Goal: Complete application form: Complete application form

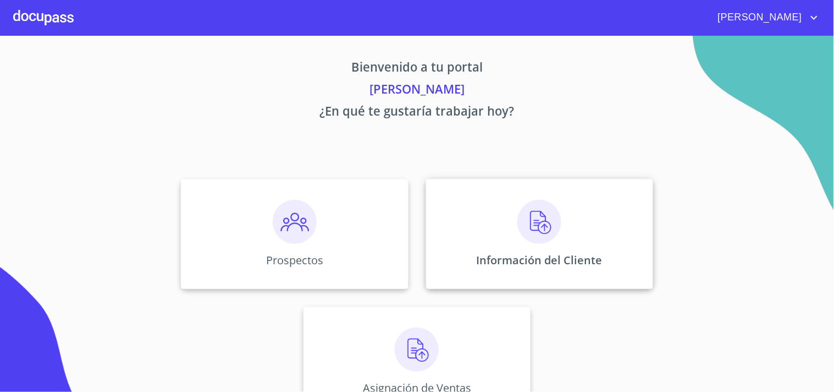
scroll to position [33, 0]
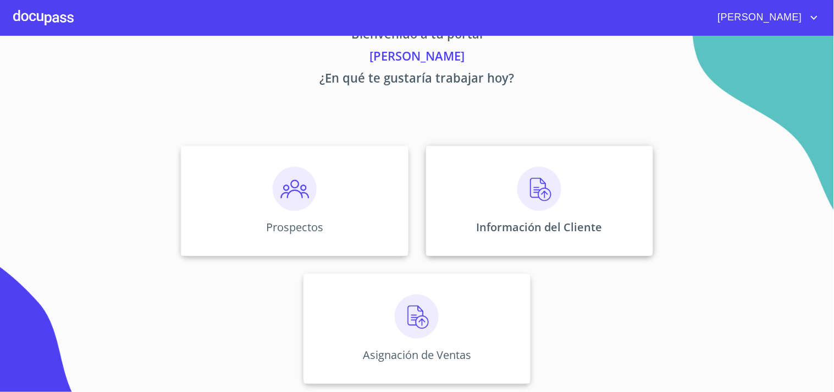
click at [531, 188] on img at bounding box center [540, 189] width 44 height 44
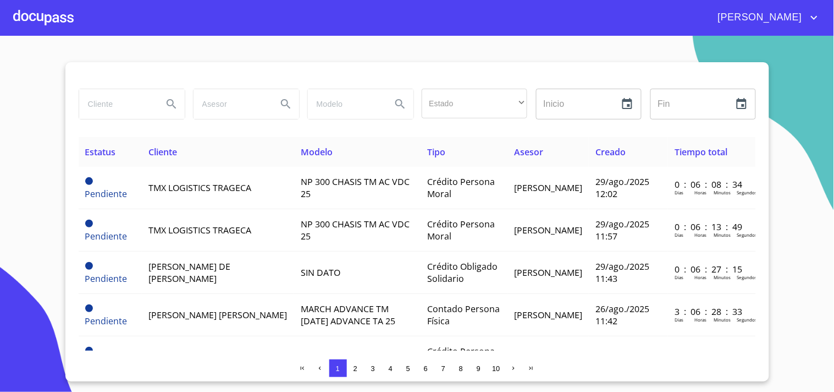
click at [103, 104] on input "search" at bounding box center [116, 104] width 75 height 30
type input "[PERSON_NAME] de [DEMOGRAPHIC_DATA]"
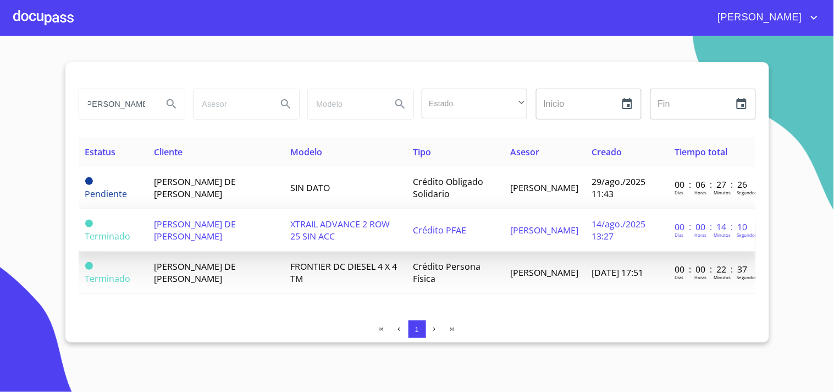
click at [180, 226] on span "[PERSON_NAME] DE [PERSON_NAME]" at bounding box center [195, 230] width 82 height 24
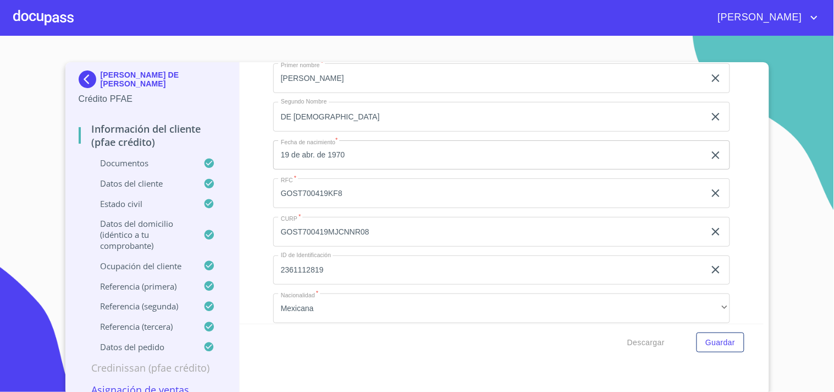
scroll to position [3870, 0]
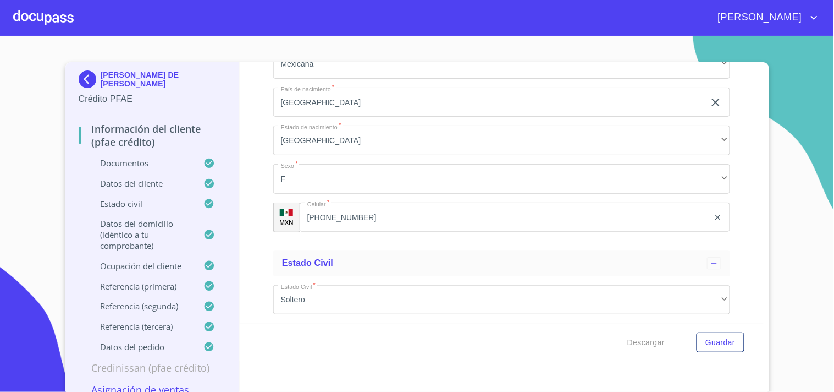
click at [440, 217] on input "[PHONE_NUMBER]" at bounding box center [505, 217] width 410 height 30
click at [433, 213] on input "[PHONE_NUMBER]" at bounding box center [505, 217] width 410 height 30
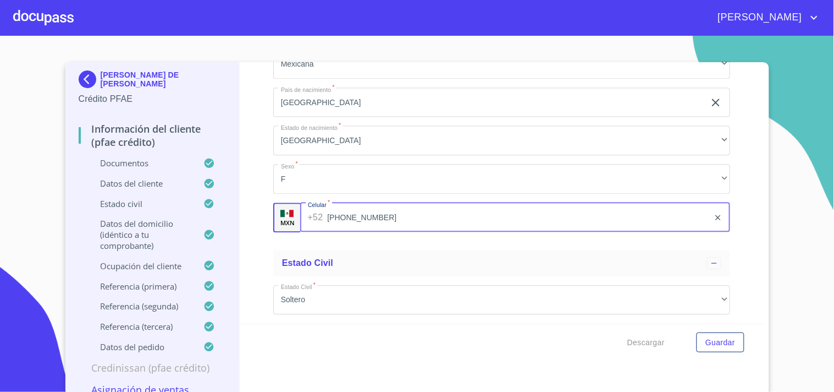
click at [435, 213] on input "[PHONE_NUMBER]" at bounding box center [518, 217] width 382 height 30
click at [360, 211] on input "[PHONE_NUMBER]" at bounding box center [518, 217] width 382 height 30
click at [365, 210] on input "[PHONE_NUMBER]" at bounding box center [518, 217] width 382 height 30
click at [366, 206] on input "[PHONE_NUMBER]" at bounding box center [518, 217] width 382 height 30
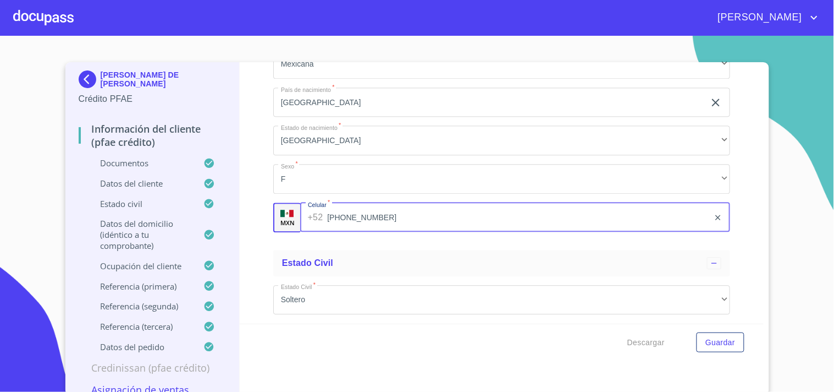
click at [29, 15] on div at bounding box center [43, 17] width 60 height 35
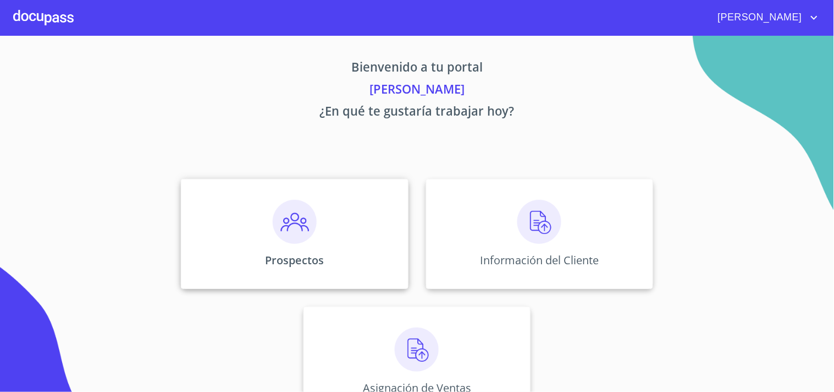
click at [296, 235] on img at bounding box center [295, 222] width 44 height 44
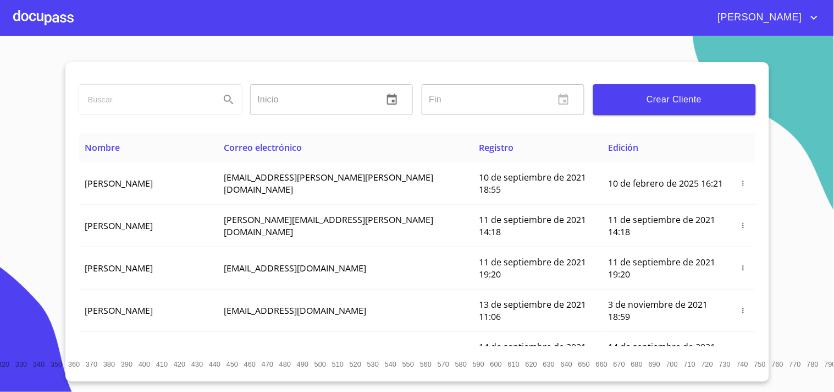
click at [135, 96] on input "search" at bounding box center [145, 100] width 132 height 30
type input "[PERSON_NAME] DE [DEMOGRAPHIC_DATA]"
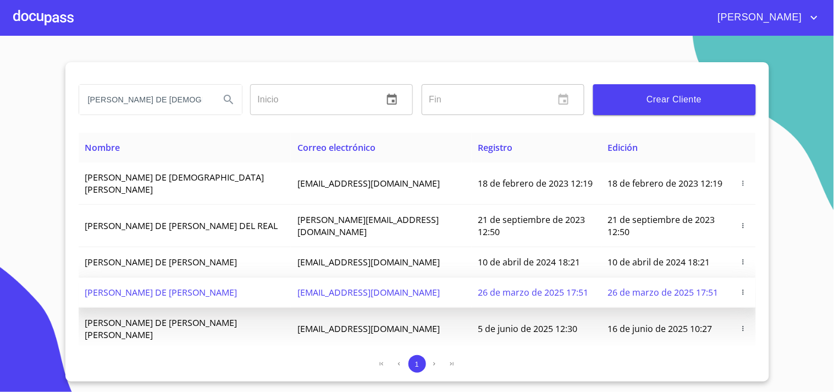
drag, startPoint x: 272, startPoint y: 267, endPoint x: 415, endPoint y: 271, distance: 143.0
click at [415, 277] on tr "[PERSON_NAME] DE [PERSON_NAME] [EMAIL_ADDRESS][DOMAIN_NAME] 26 de marzo de 2025…" at bounding box center [418, 292] width 678 height 30
copy tr "[EMAIL_ADDRESS][DOMAIN_NAME]"
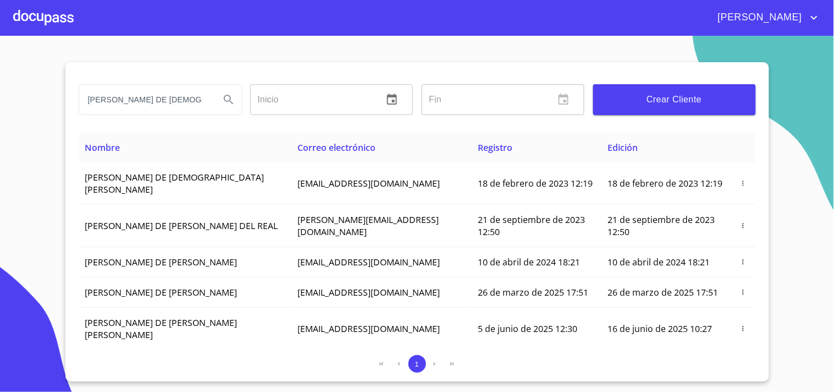
click at [145, 67] on div "[PERSON_NAME] DE [DEMOGRAPHIC_DATA][PERSON_NAME] ​ Fin ​ Crear Cliente" at bounding box center [418, 97] width 678 height 70
click at [47, 67] on section "[PERSON_NAME] DE [PERSON_NAME] ​ Fin ​ Crear Cliente Nombre Correo electrónico …" at bounding box center [417, 214] width 834 height 356
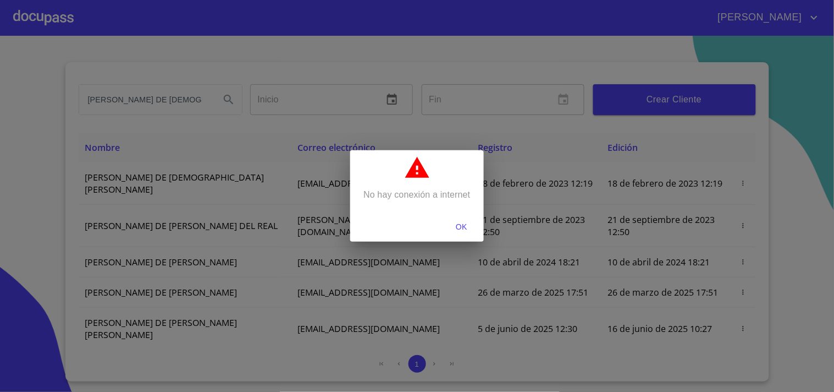
click at [465, 227] on span "OK" at bounding box center [462, 227] width 26 height 14
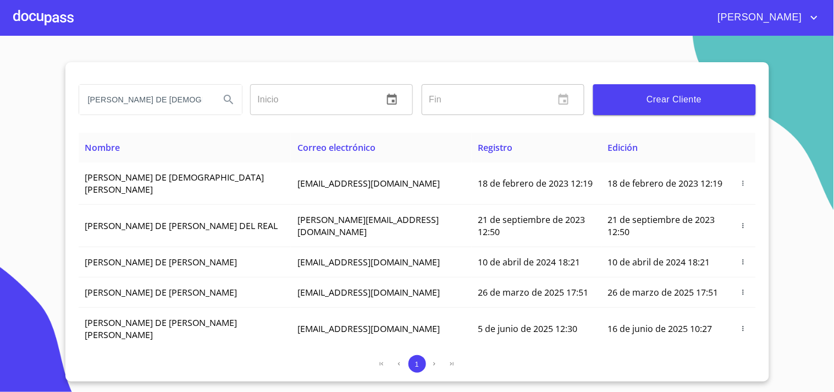
click at [42, 19] on div at bounding box center [43, 17] width 60 height 35
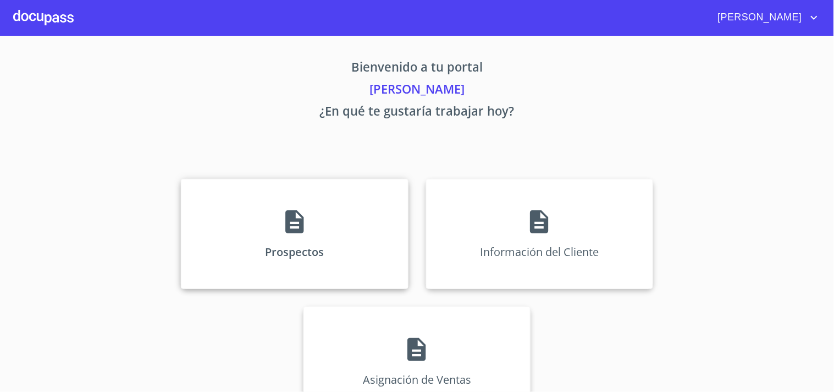
click at [303, 223] on icon at bounding box center [294, 221] width 27 height 27
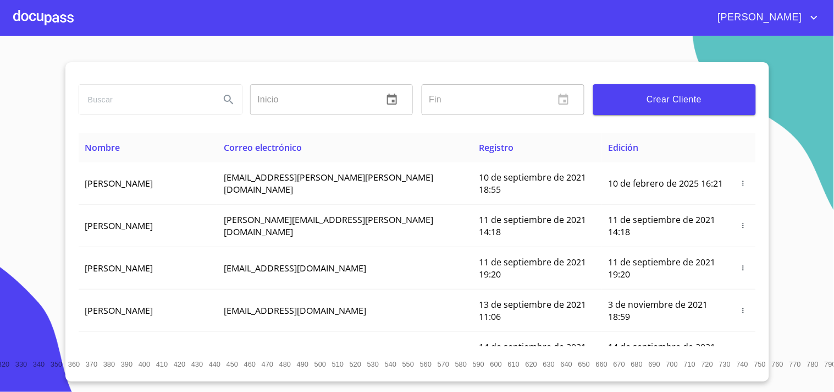
click at [639, 105] on span "Crear Cliente" at bounding box center [674, 99] width 145 height 15
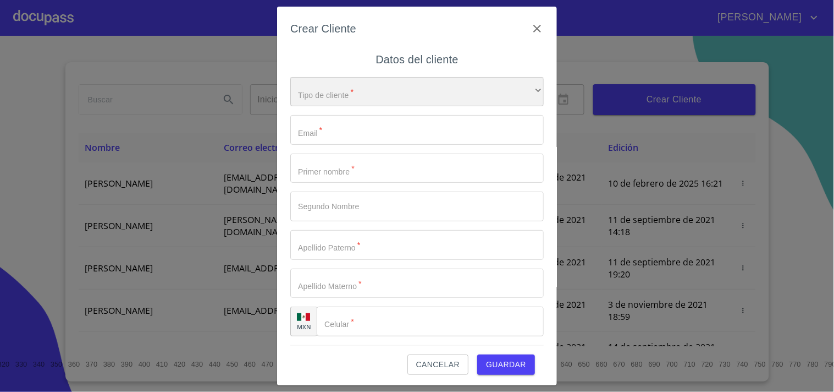
click at [323, 100] on div "​" at bounding box center [417, 92] width 254 height 30
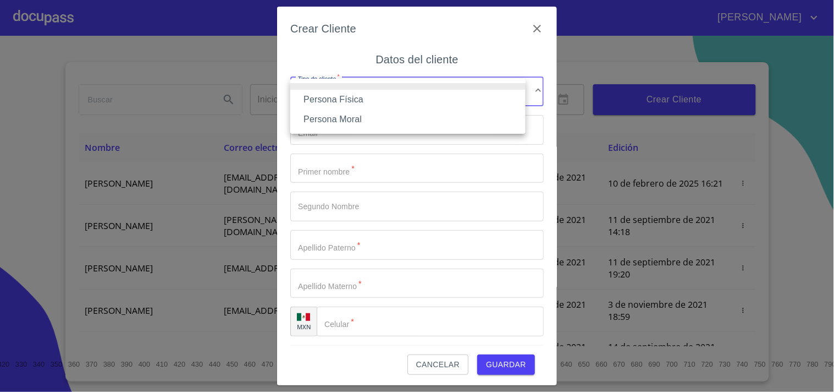
click at [328, 97] on li "Persona Física" at bounding box center [407, 100] width 235 height 20
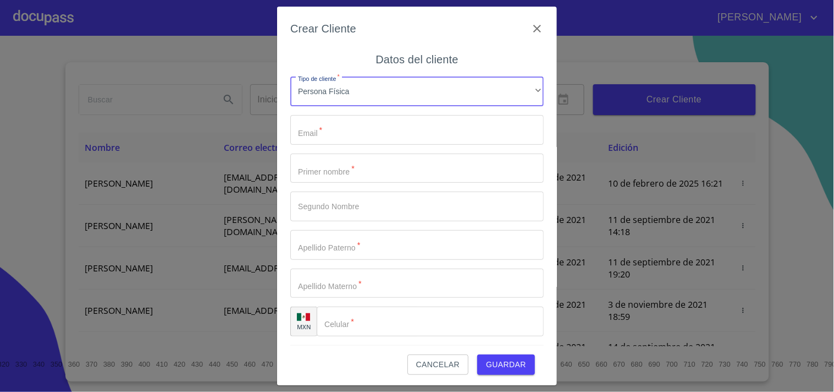
click at [339, 124] on input "Tipo de cliente   *" at bounding box center [417, 130] width 254 height 30
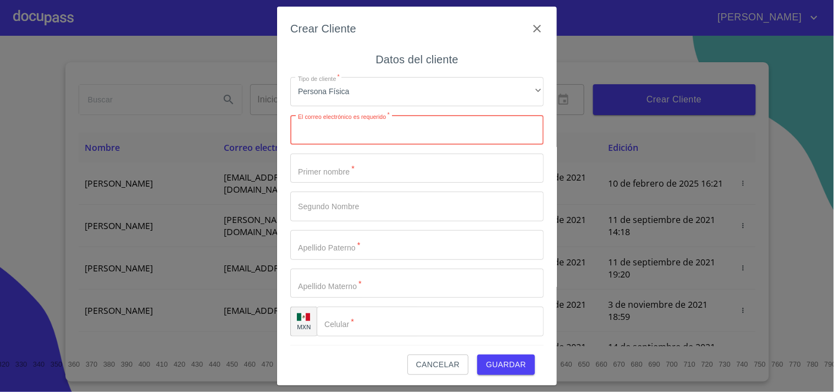
click at [332, 135] on input "Tipo de cliente   *" at bounding box center [417, 130] width 254 height 30
paste input "[EMAIL_ADDRESS][DOMAIN_NAME]"
type input "[EMAIL_ADDRESS][DOMAIN_NAME]"
click at [336, 178] on input "Tipo de cliente   *" at bounding box center [417, 168] width 254 height 30
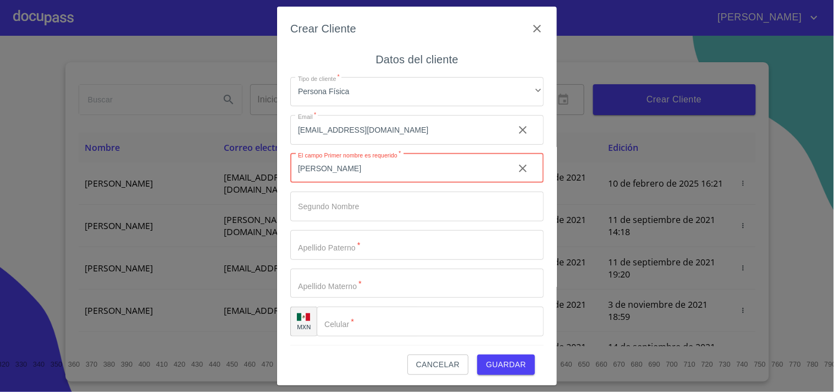
type input "[PERSON_NAME]"
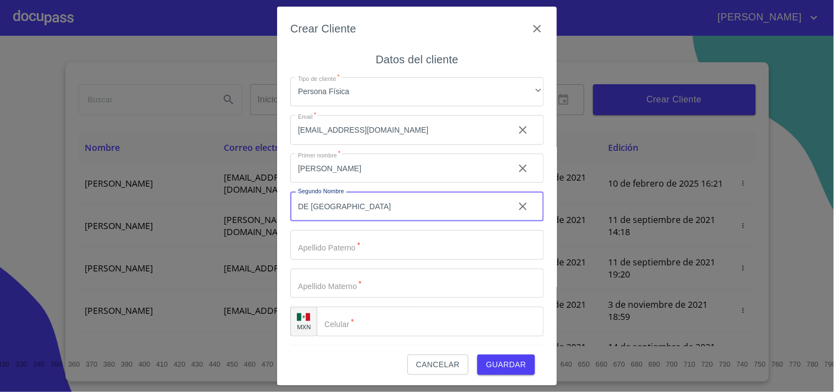
type input "DE [GEOGRAPHIC_DATA]"
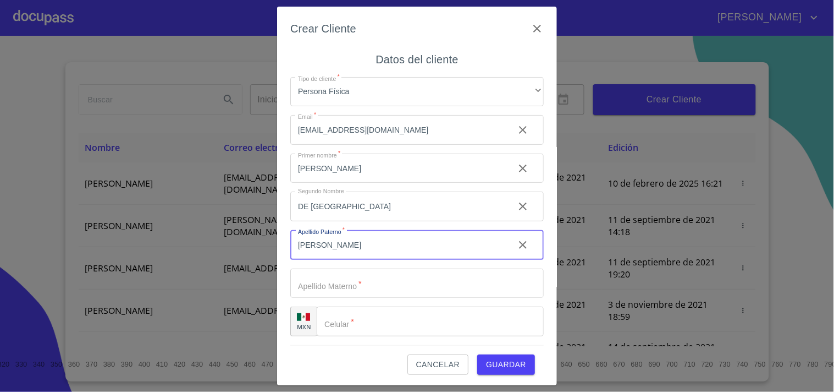
type input "[PERSON_NAME]"
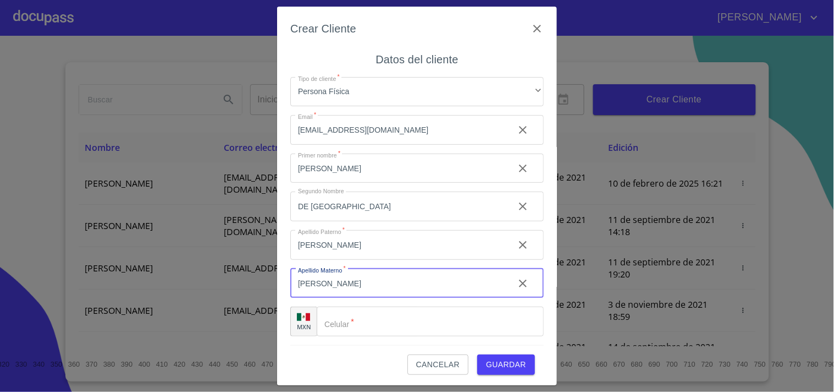
type input "[PERSON_NAME]"
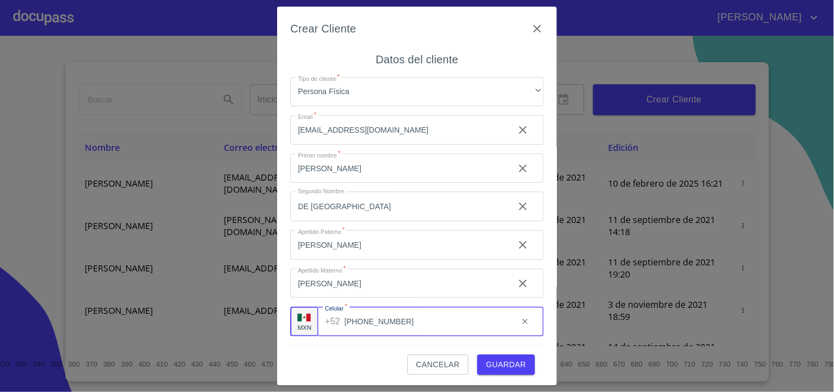
type input "[PHONE_NUMBER]"
click at [381, 183] on input "[PERSON_NAME]" at bounding box center [397, 168] width 215 height 30
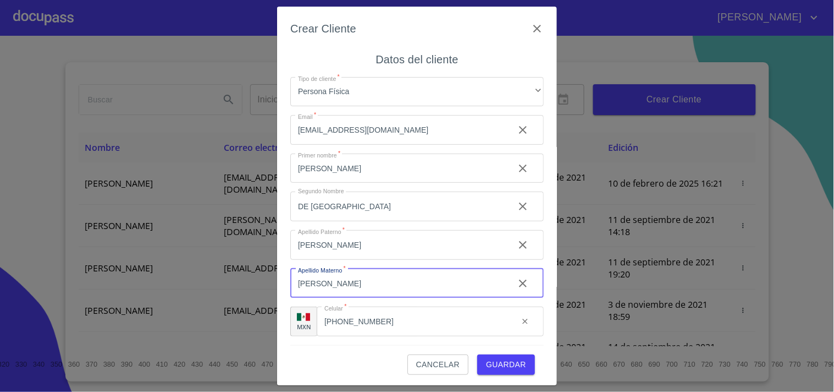
scroll to position [2, 0]
click at [493, 364] on span "Guardar" at bounding box center [506, 363] width 40 height 14
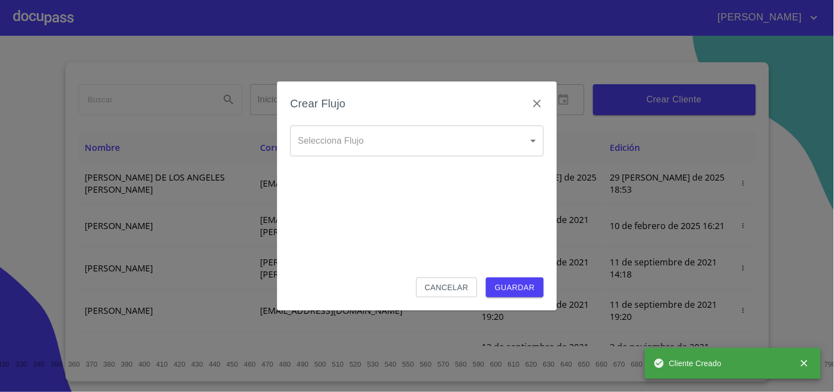
click at [371, 141] on body "[PERSON_NAME] ​ Fin ​ Crear Cliente Nombre Correo electrónico Registro Edición …" at bounding box center [417, 196] width 834 height 392
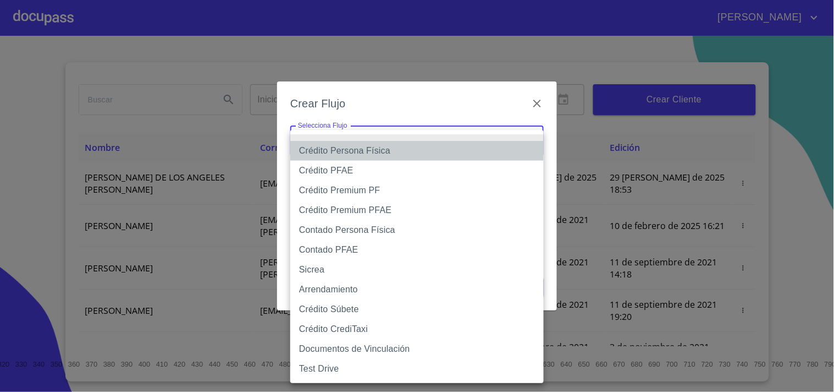
click at [331, 152] on li "Crédito Persona Física" at bounding box center [417, 151] width 254 height 20
type input "6009fb3c7d1714eb8809aa97"
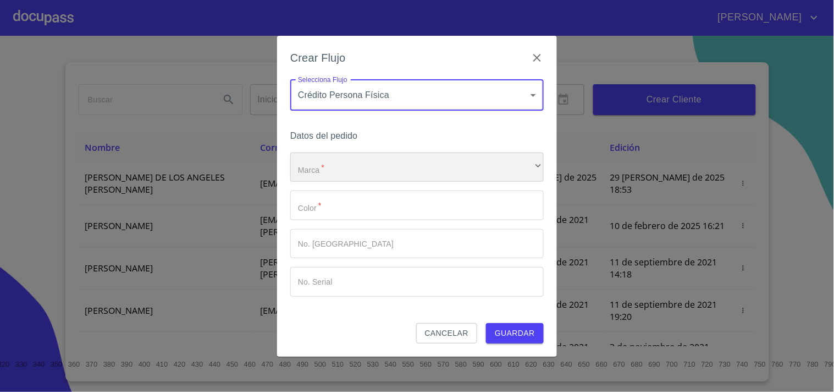
click at [320, 178] on div "​" at bounding box center [417, 167] width 254 height 30
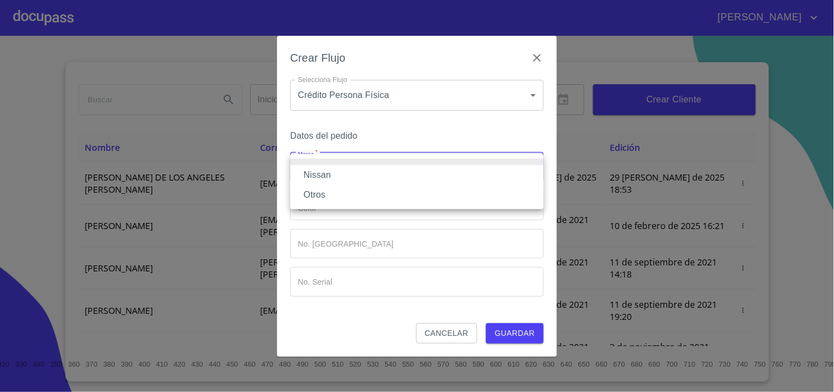
click at [321, 178] on li "Nissan" at bounding box center [417, 175] width 254 height 20
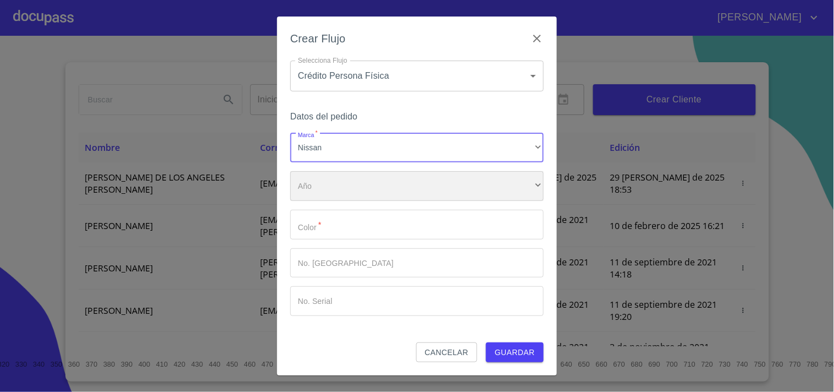
click at [323, 199] on div "​" at bounding box center [417, 186] width 254 height 30
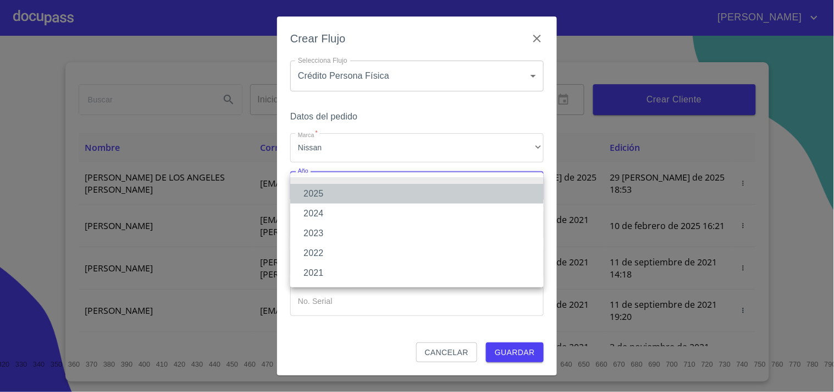
click at [323, 198] on li "2025" at bounding box center [417, 194] width 254 height 20
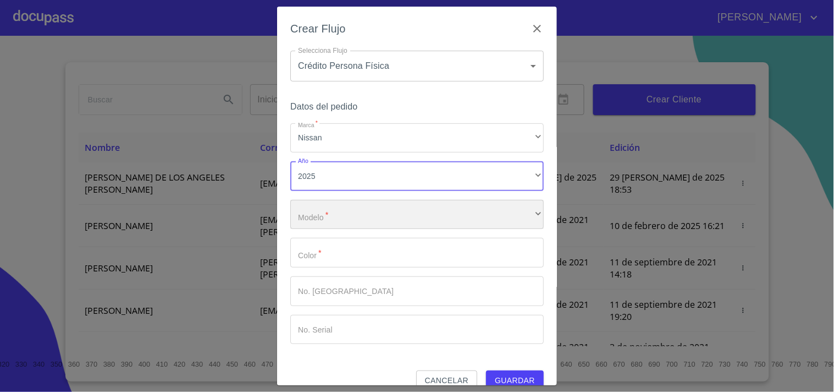
click at [323, 220] on div "​" at bounding box center [417, 215] width 254 height 30
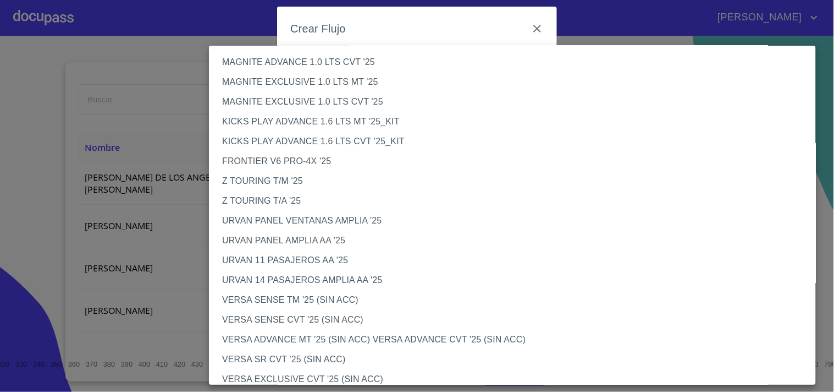
scroll to position [183, 0]
click at [271, 298] on li "VERSA SENSE TM '25 (SIN ACC)" at bounding box center [517, 299] width 617 height 20
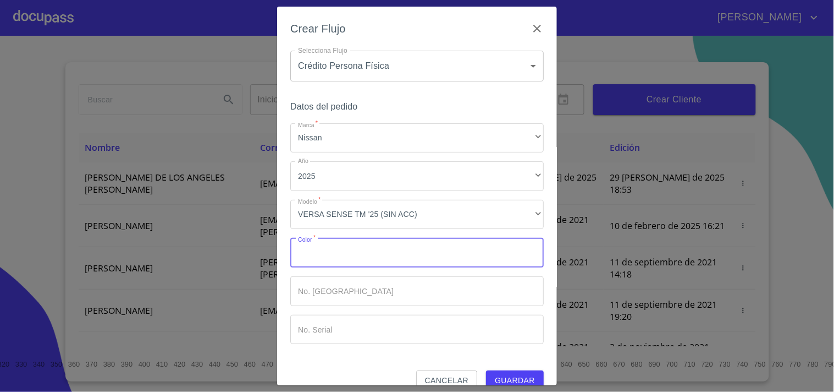
click at [318, 258] on input "Marca   *" at bounding box center [417, 253] width 254 height 30
type input "GRIS"
click at [486, 370] on button "Guardar" at bounding box center [515, 380] width 58 height 20
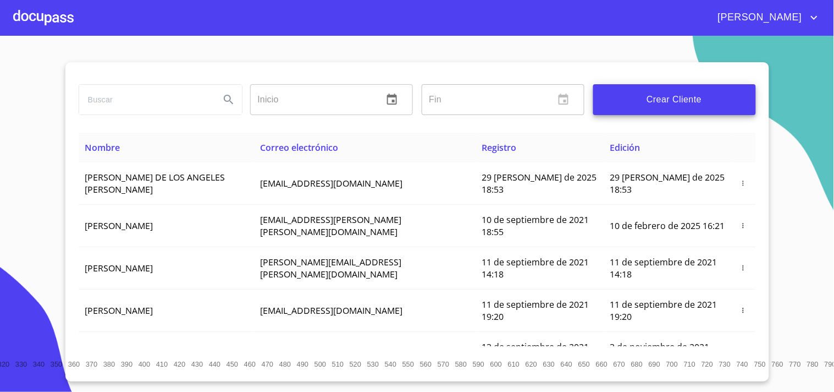
click at [57, 209] on section "Inicio ​ Fin ​ Crear Cliente Nombre Correo electrónico Registro Edición [PERSON…" at bounding box center [417, 214] width 834 height 356
click at [31, 175] on section "Inicio ​ Fin ​ Crear Cliente Nombre Correo electrónico Registro Edición [PERSON…" at bounding box center [417, 214] width 834 height 356
click at [40, 18] on div at bounding box center [43, 17] width 60 height 35
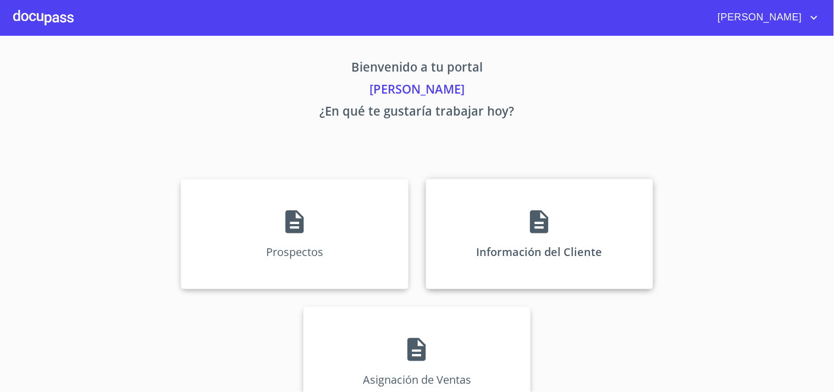
click at [530, 235] on div "Información del Cliente" at bounding box center [539, 234] width 227 height 110
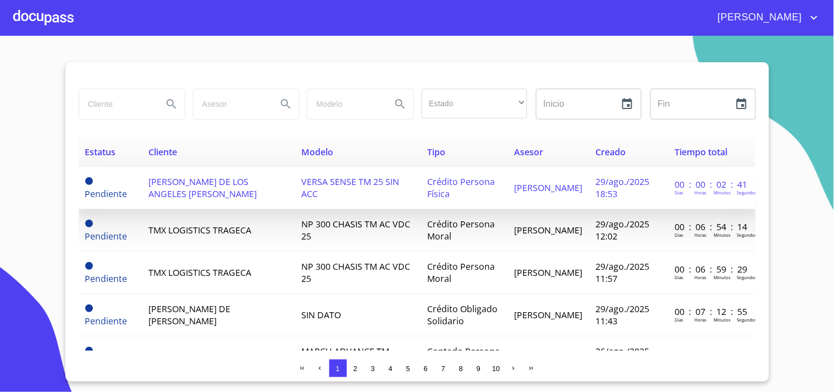
click at [172, 191] on span "[PERSON_NAME] DE LOS ANGELES [PERSON_NAME]" at bounding box center [202, 187] width 108 height 24
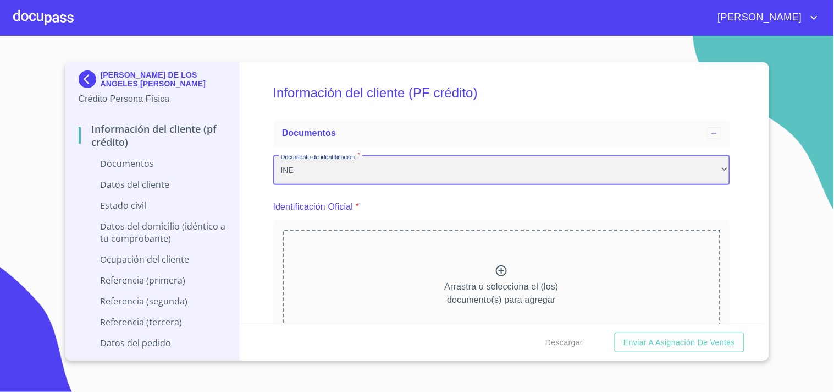
drag, startPoint x: 459, startPoint y: 227, endPoint x: 447, endPoint y: 278, distance: 52.6
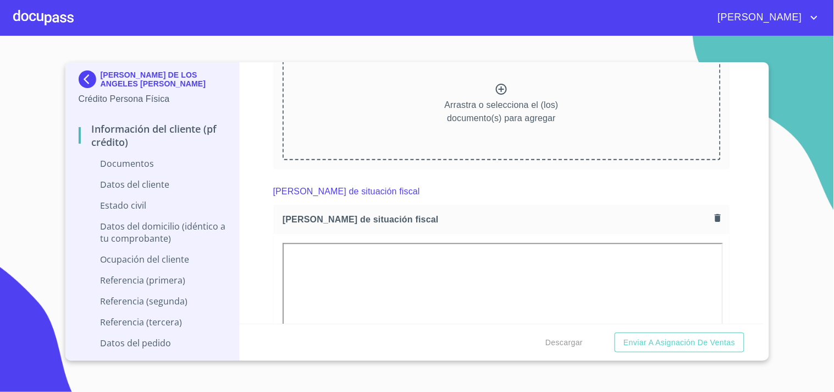
scroll to position [1650, 0]
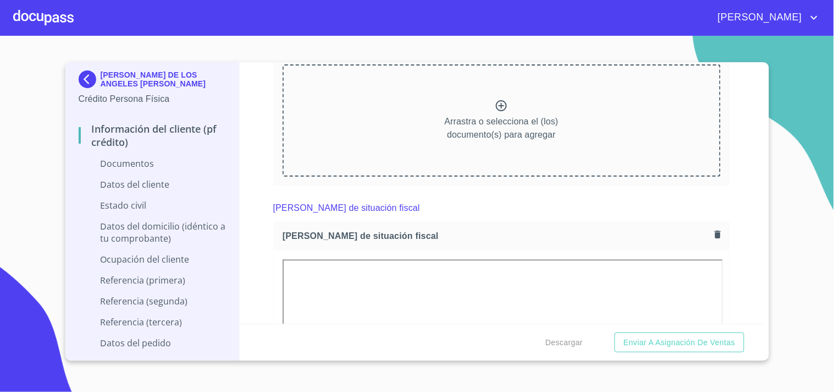
click at [715, 233] on icon "button" at bounding box center [718, 235] width 6 height 8
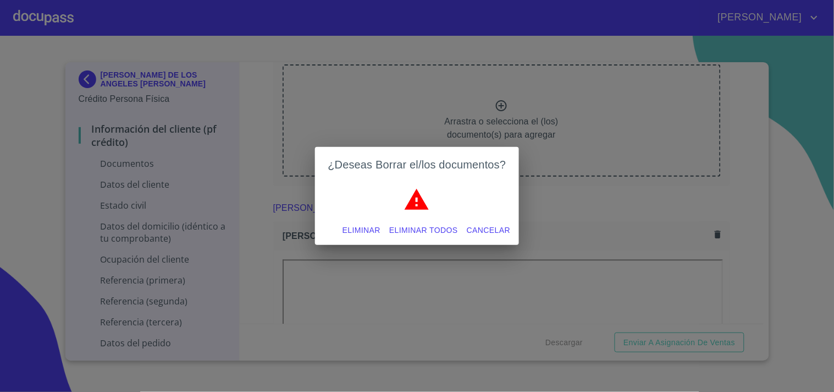
click at [357, 227] on span "Eliminar" at bounding box center [362, 230] width 38 height 14
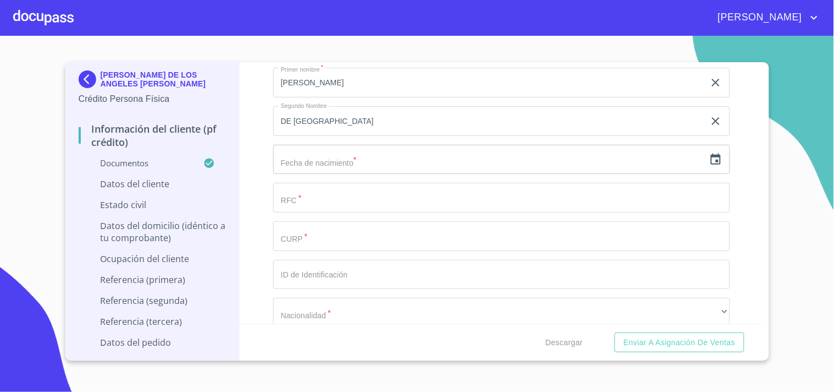
scroll to position [3718, 0]
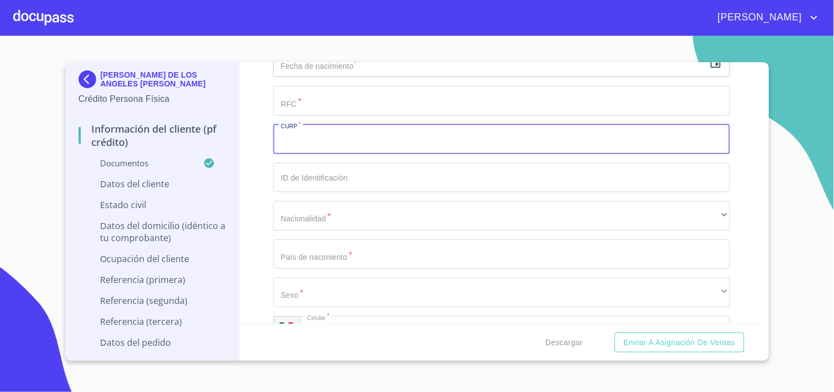
paste input "PATA690926MJCLRN01"
type input "PATA690926MJCLRN01"
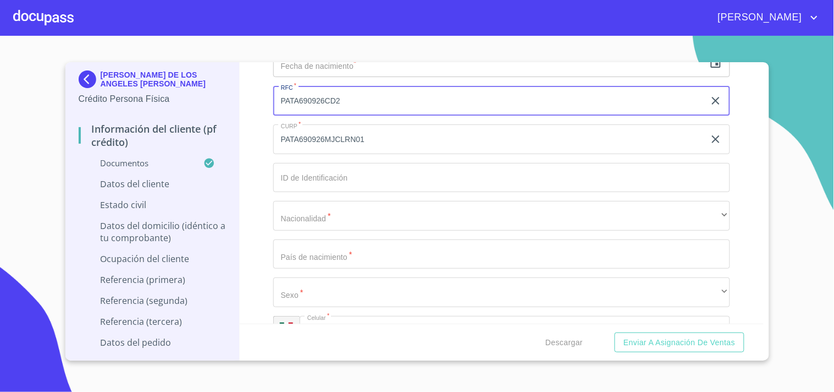
type input "PATA690926CD2"
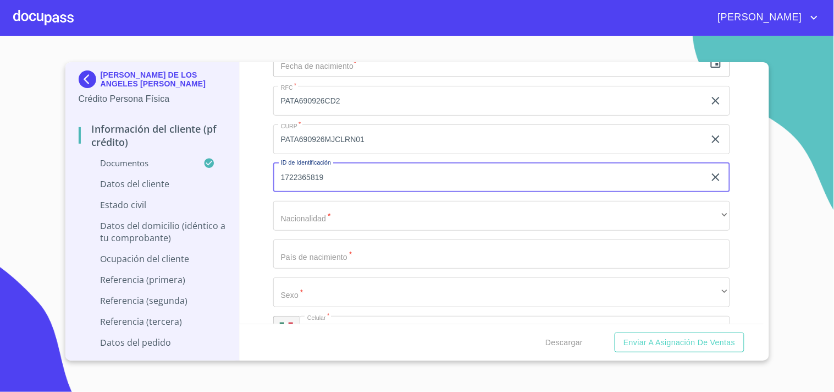
type input "1722365819"
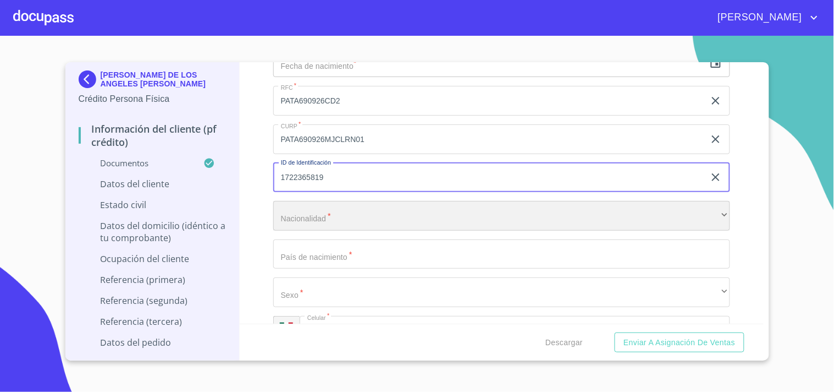
click at [316, 205] on div "​" at bounding box center [501, 216] width 457 height 30
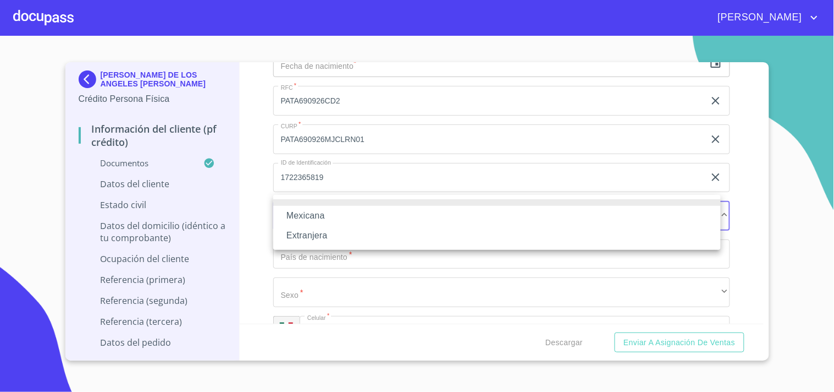
click at [312, 211] on li "Mexicana" at bounding box center [497, 216] width 448 height 20
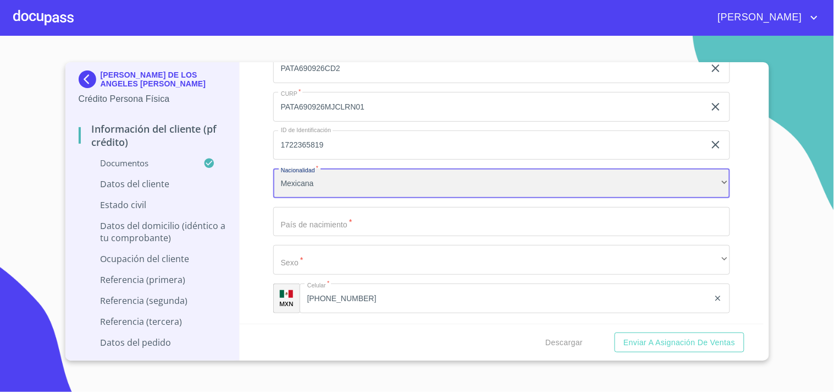
scroll to position [3779, 0]
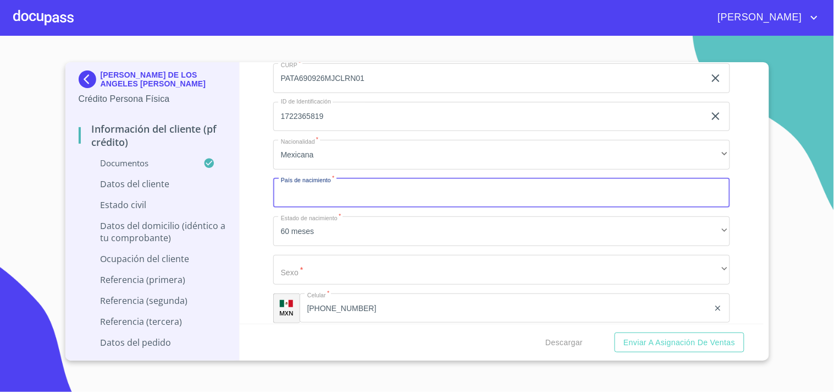
drag, startPoint x: 310, startPoint y: 195, endPoint x: 250, endPoint y: 166, distance: 66.9
click at [250, 167] on div "Información del cliente (PF crédito) Documentos Documento de identificación.   …" at bounding box center [502, 192] width 524 height 261
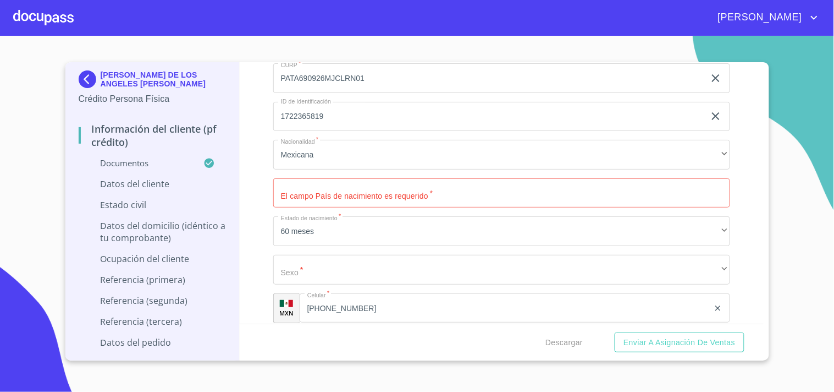
click at [300, 186] on input "Documento de identificación.   *" at bounding box center [501, 193] width 457 height 30
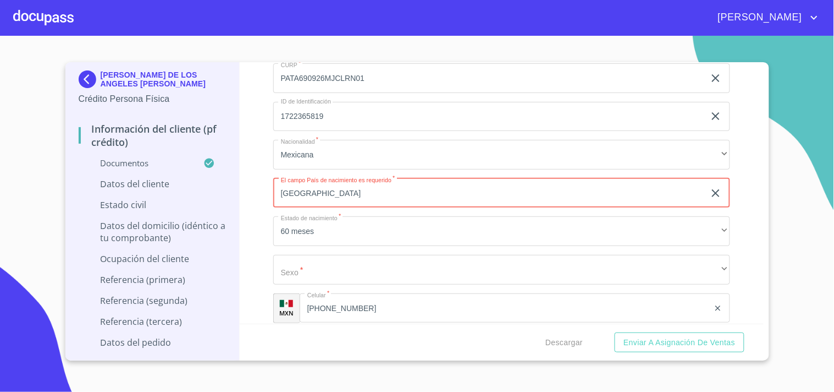
type input "[GEOGRAPHIC_DATA]"
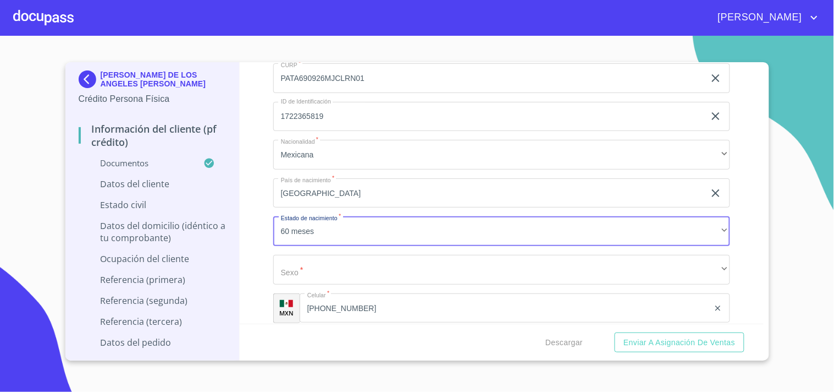
click at [738, 261] on div "Información del cliente (PF crédito) Documentos Documento de identificación.   …" at bounding box center [502, 192] width 524 height 261
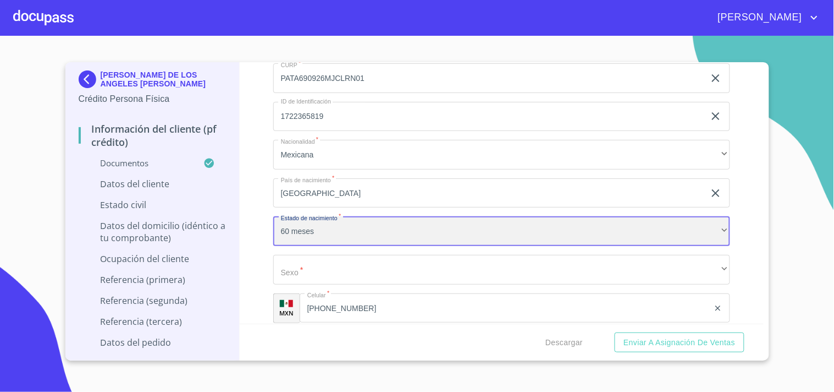
click at [328, 223] on div "60 meses" at bounding box center [501, 231] width 457 height 30
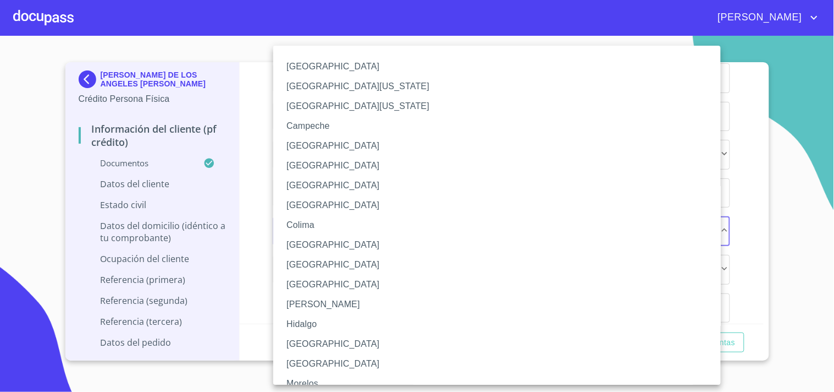
click at [304, 345] on li "[GEOGRAPHIC_DATA]" at bounding box center [501, 344] width 457 height 20
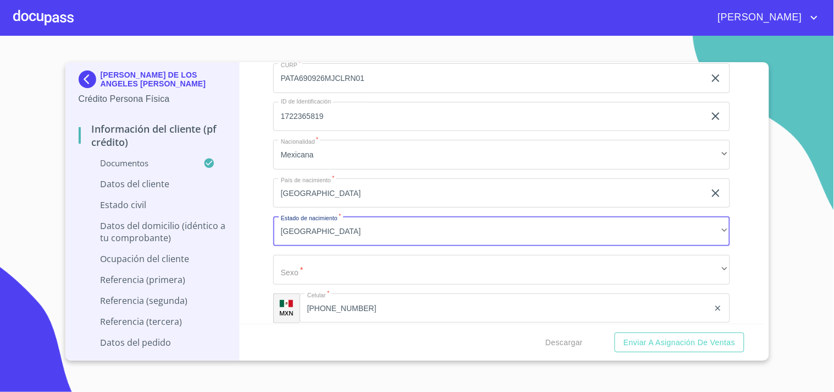
click at [257, 259] on div "Información del cliente (PF crédito) Documentos Documento de identificación.   …" at bounding box center [502, 192] width 524 height 261
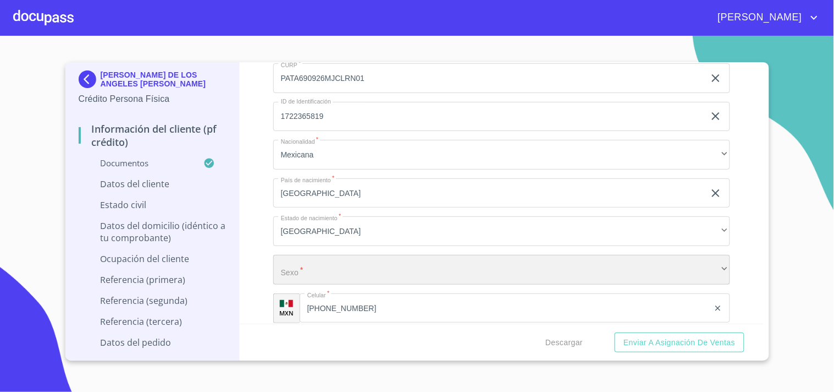
click at [296, 261] on div "​" at bounding box center [501, 270] width 457 height 30
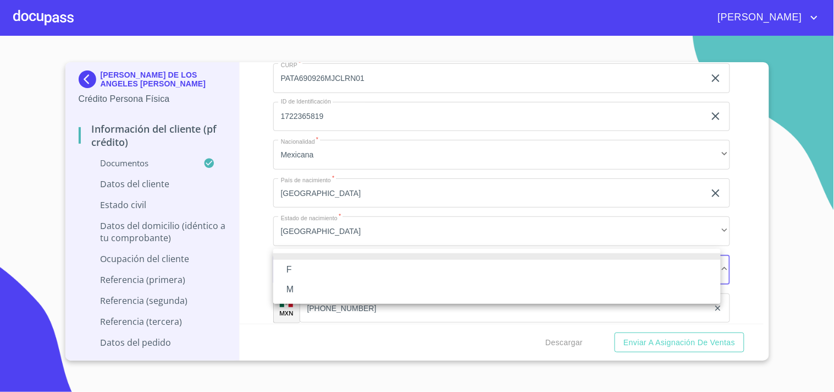
click at [291, 265] on li "F" at bounding box center [497, 270] width 448 height 20
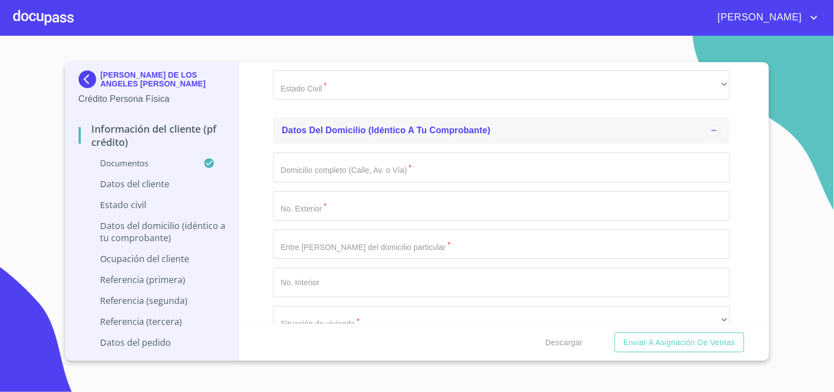
scroll to position [3901, 0]
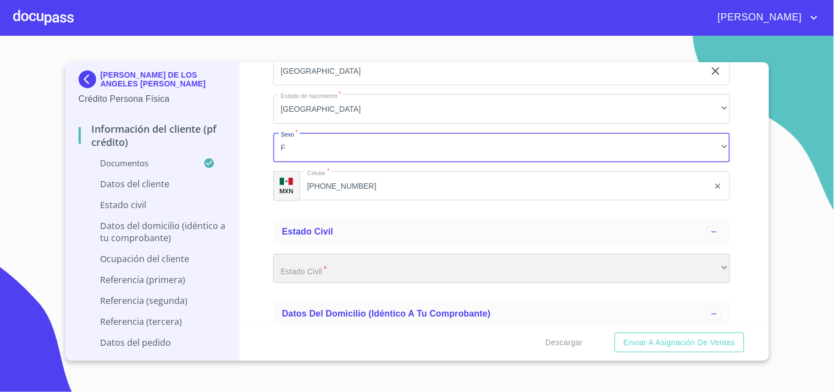
click at [324, 256] on div "​" at bounding box center [501, 269] width 457 height 30
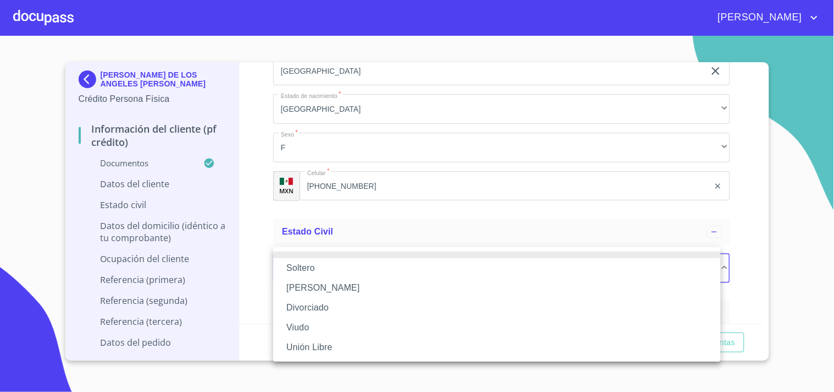
click at [317, 268] on li "Soltero" at bounding box center [497, 268] width 448 height 20
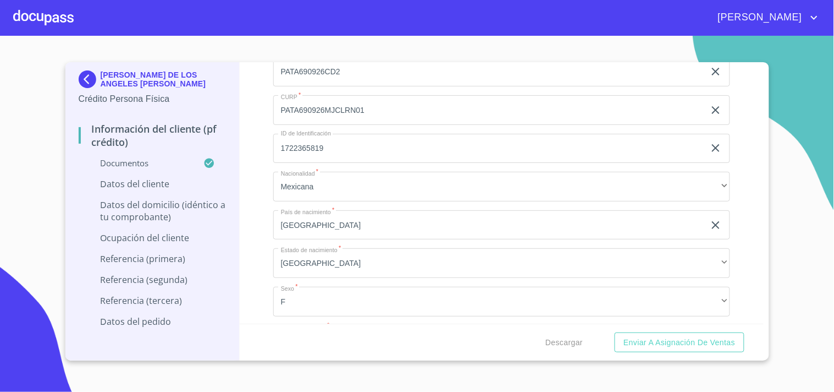
scroll to position [3657, 0]
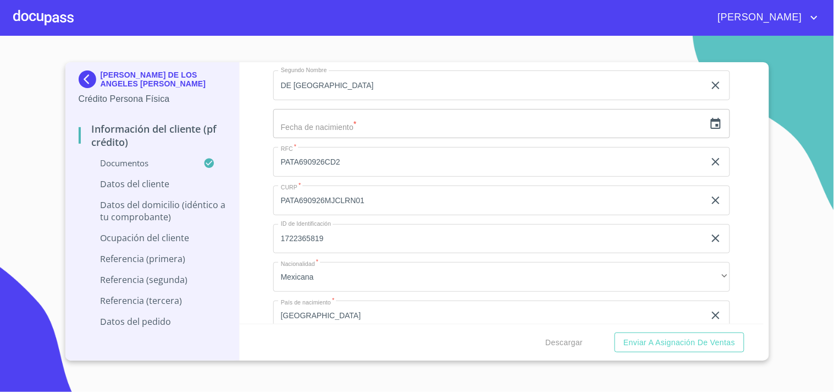
click at [711, 118] on icon "button" at bounding box center [716, 123] width 10 height 11
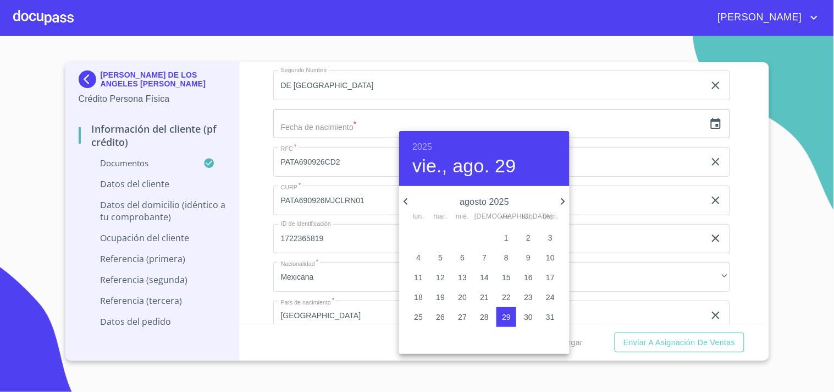
click at [420, 145] on h6 "2025" at bounding box center [422, 146] width 20 height 15
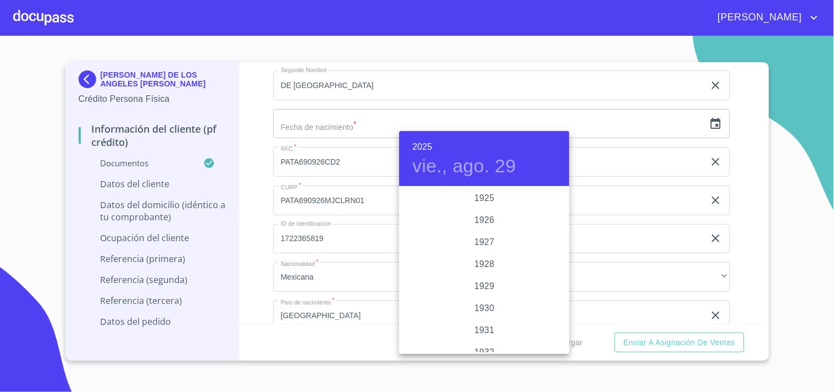
scroll to position [2134, 0]
click at [425, 141] on h6 "2025" at bounding box center [422, 146] width 20 height 15
click at [481, 250] on div "1969" at bounding box center [484, 255] width 170 height 22
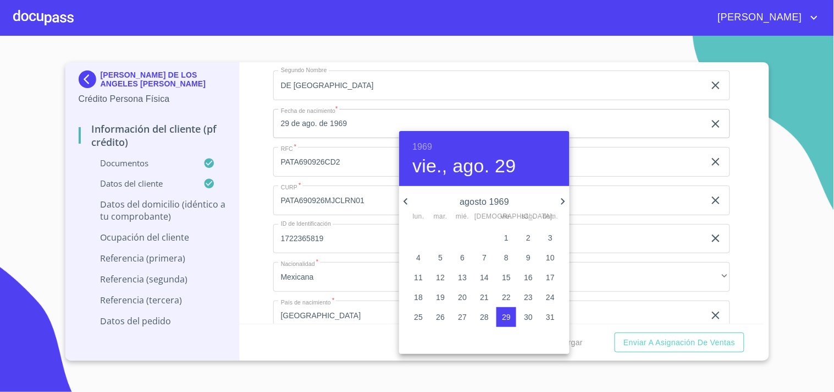
click at [559, 201] on icon "button" at bounding box center [563, 201] width 13 height 13
click at [509, 297] on p "26" at bounding box center [506, 296] width 9 height 11
type input "26 de sep. de 1969"
click at [345, 158] on div at bounding box center [417, 196] width 834 height 392
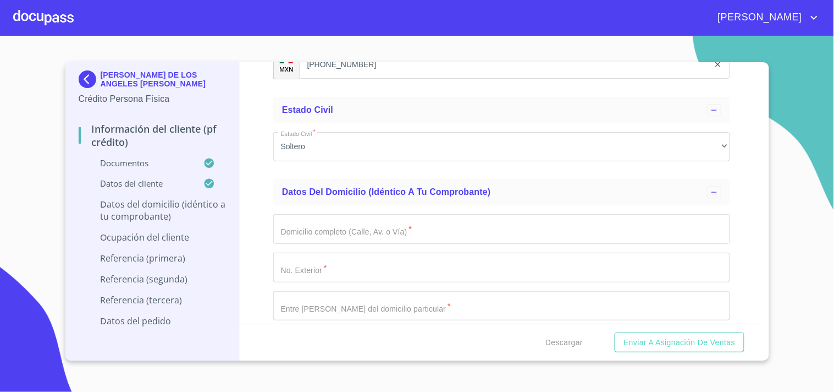
scroll to position [4024, 0]
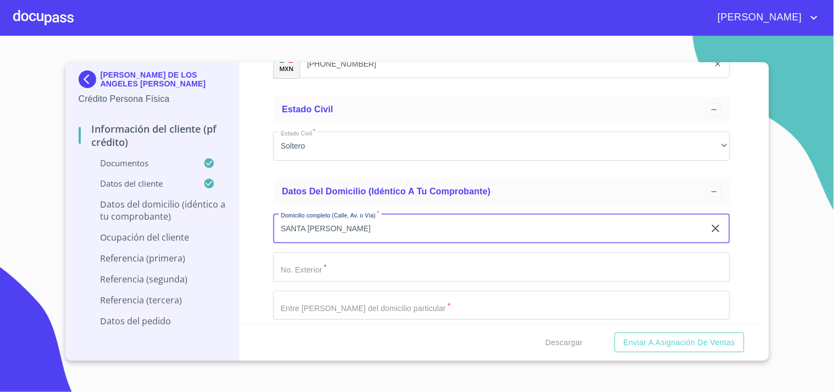
type input "SANTA [PERSON_NAME]"
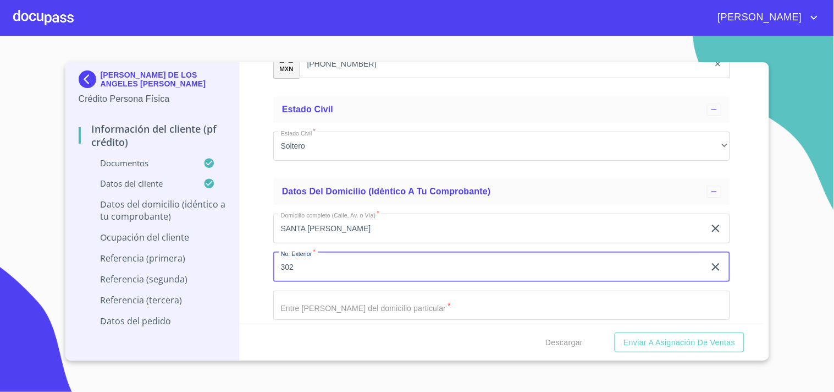
type input "302"
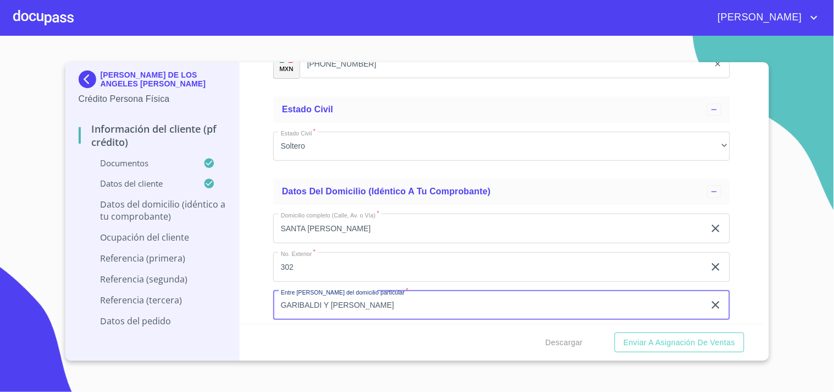
type input "GARIBALDI Y [PERSON_NAME]"
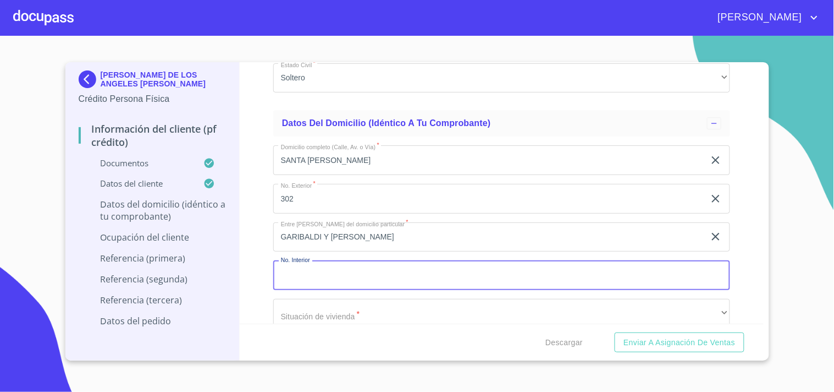
scroll to position [4112, 0]
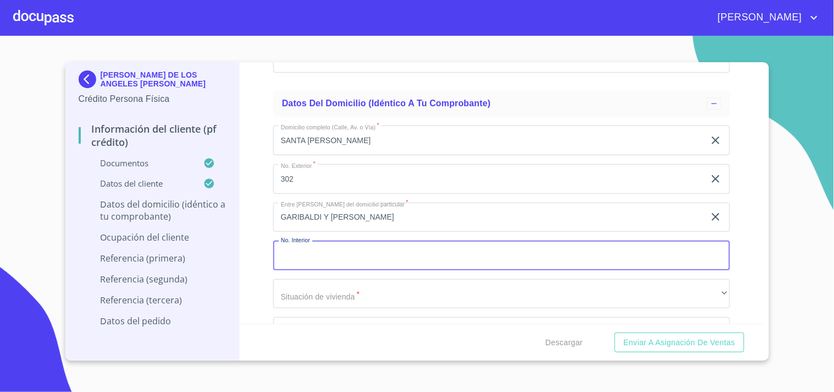
click at [321, 245] on input "Documento de identificación.   *" at bounding box center [501, 255] width 457 height 30
type input "A"
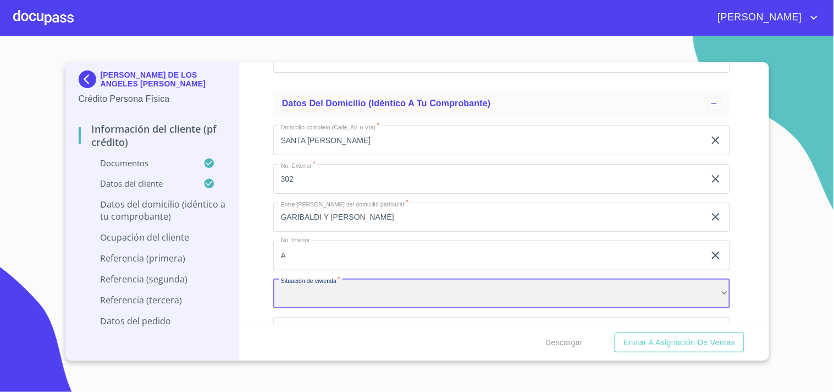
click at [316, 286] on div "​" at bounding box center [501, 294] width 457 height 30
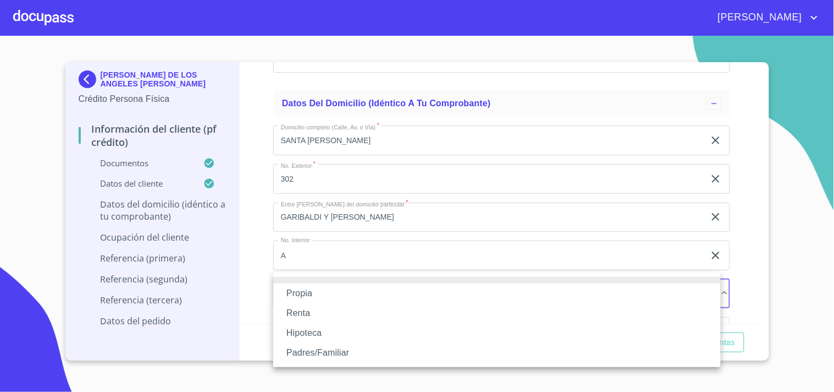
click at [303, 293] on li "Propia" at bounding box center [497, 293] width 448 height 20
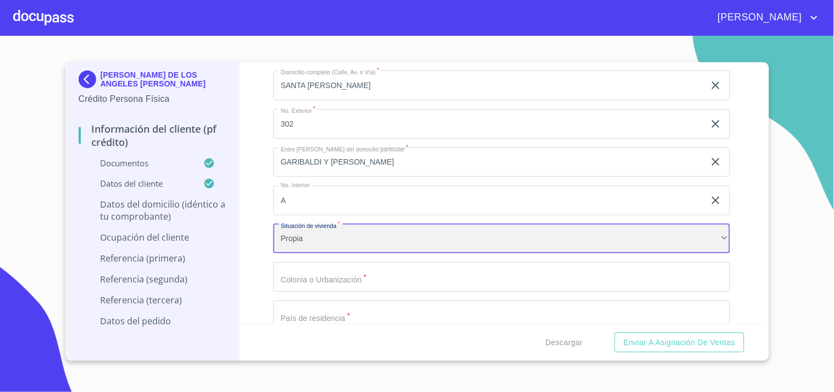
scroll to position [4234, 0]
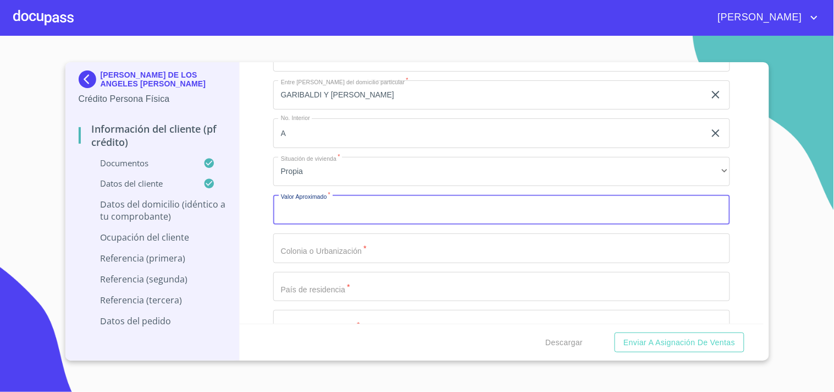
type input "$1"
type input "$2,500,000"
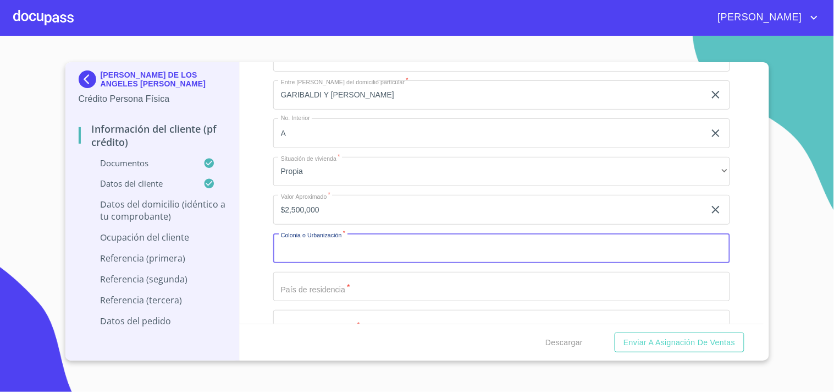
click at [292, 243] on input "Documento de identificación.   *" at bounding box center [501, 248] width 457 height 30
type input "[GEOGRAPHIC_DATA]"
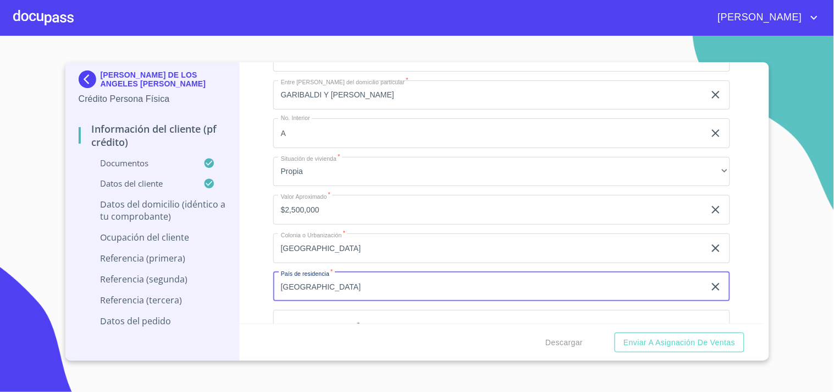
type input "[GEOGRAPHIC_DATA]"
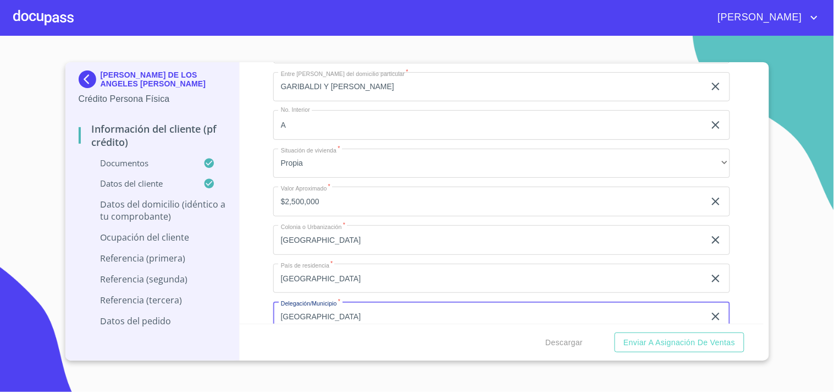
type input "[GEOGRAPHIC_DATA]"
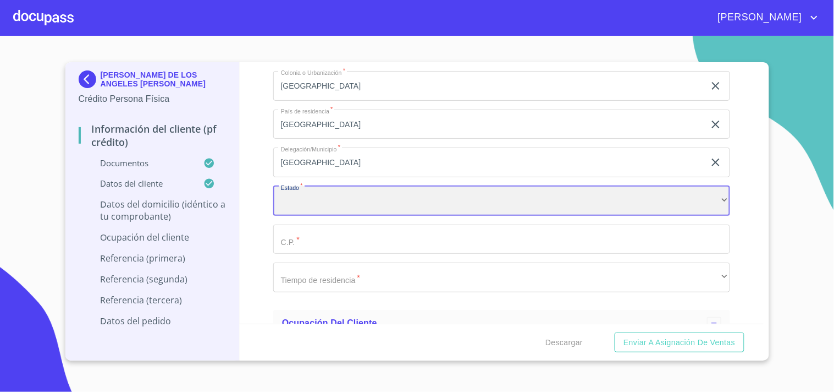
click at [308, 193] on div "​" at bounding box center [501, 201] width 457 height 30
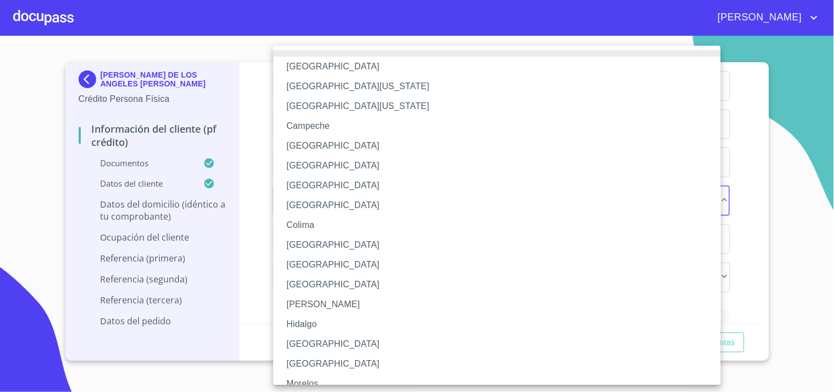
click at [305, 345] on li "[GEOGRAPHIC_DATA]" at bounding box center [501, 344] width 457 height 20
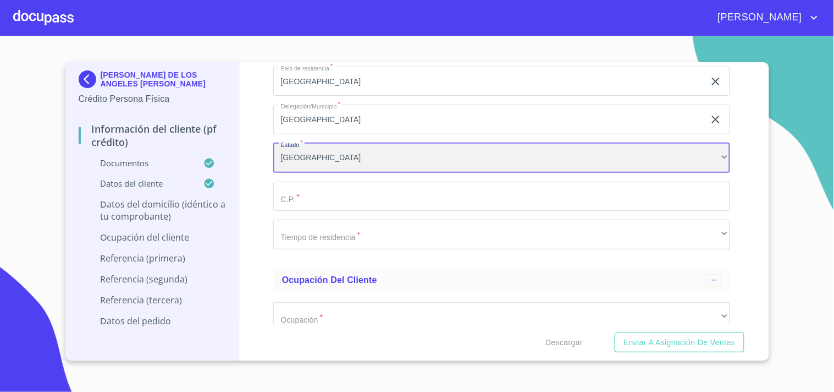
scroll to position [4457, 0]
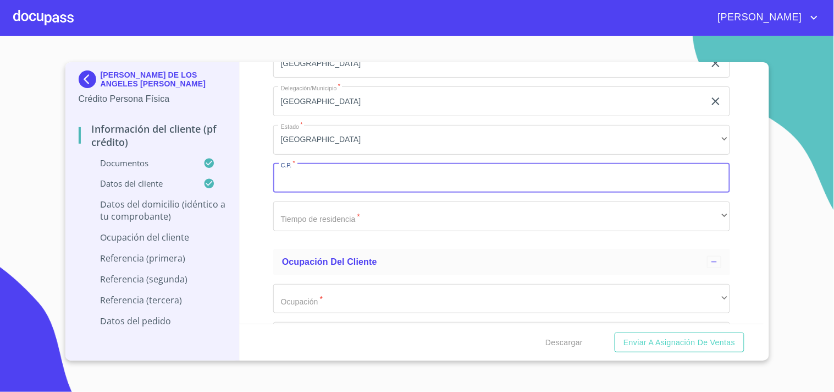
click at [299, 179] on input "Documento de identificación.   *" at bounding box center [501, 178] width 457 height 30
type input "44100"
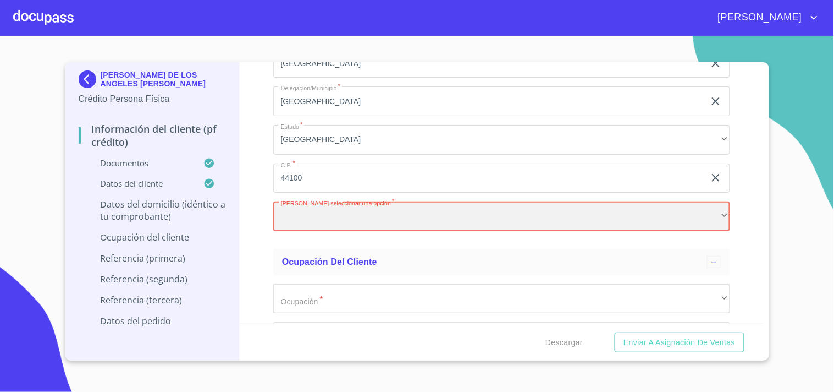
click at [316, 205] on div "​" at bounding box center [501, 216] width 457 height 30
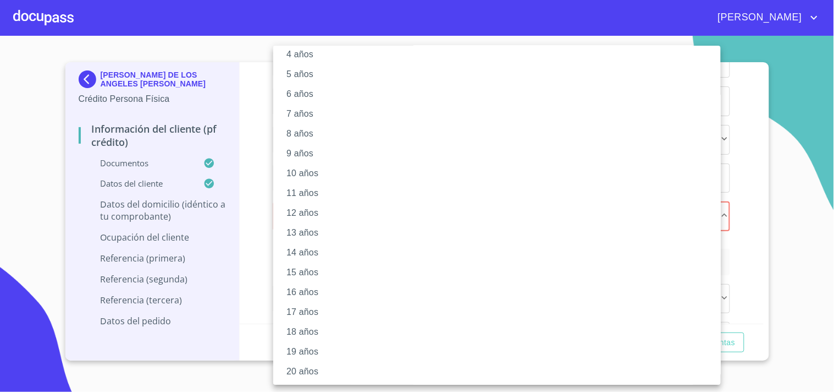
click at [298, 368] on li "20 años" at bounding box center [501, 371] width 457 height 20
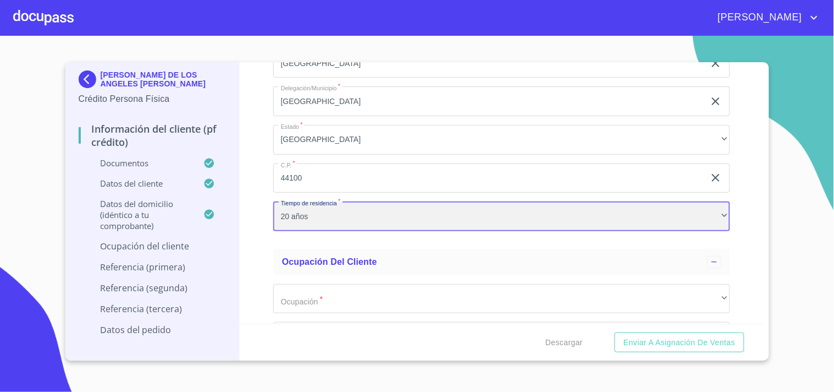
scroll to position [4579, 0]
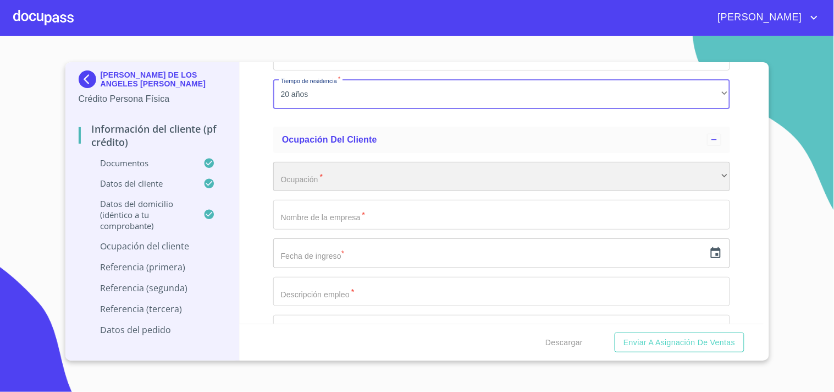
click at [312, 174] on div "​" at bounding box center [501, 177] width 457 height 30
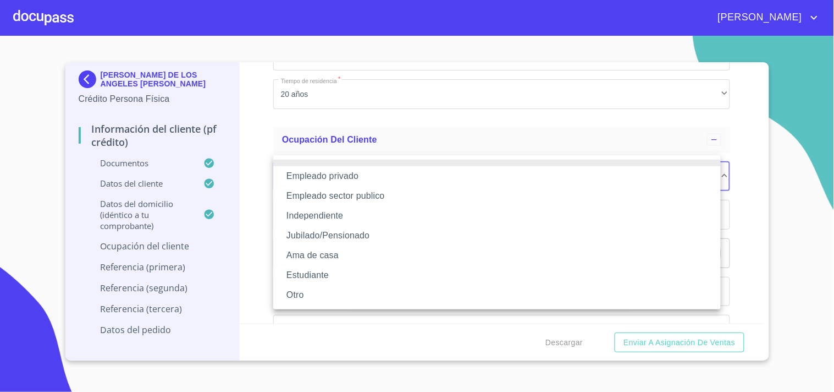
click at [337, 195] on li "Empleado sector publico" at bounding box center [497, 196] width 448 height 20
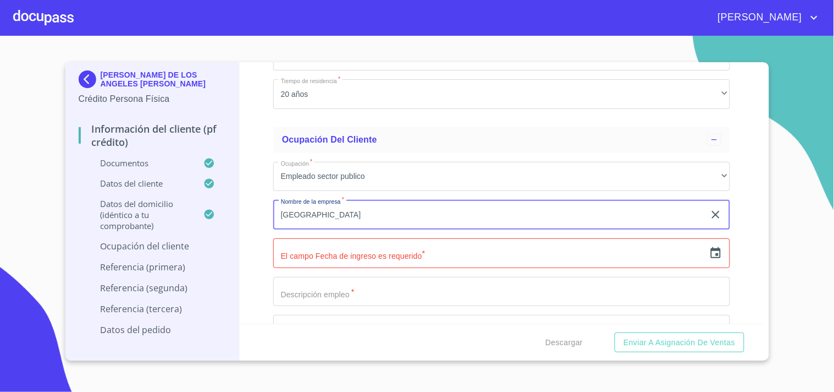
type input "[GEOGRAPHIC_DATA]"
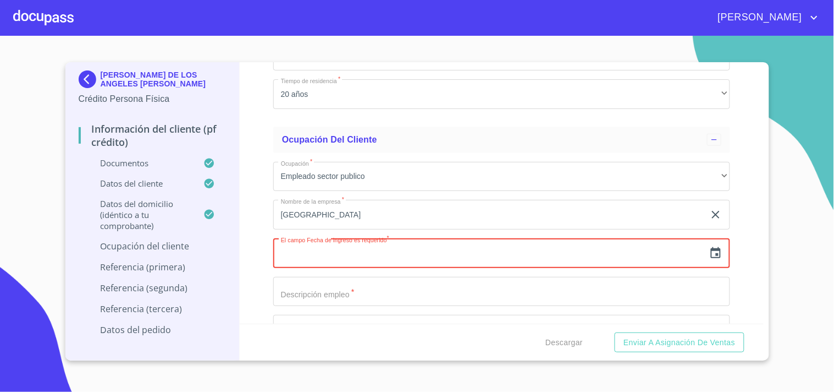
click at [709, 248] on icon "button" at bounding box center [715, 252] width 13 height 13
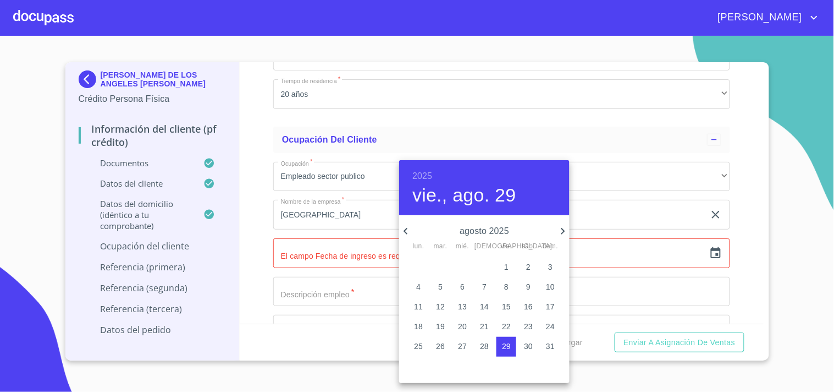
click at [431, 173] on h6 "2025" at bounding box center [422, 175] width 20 height 15
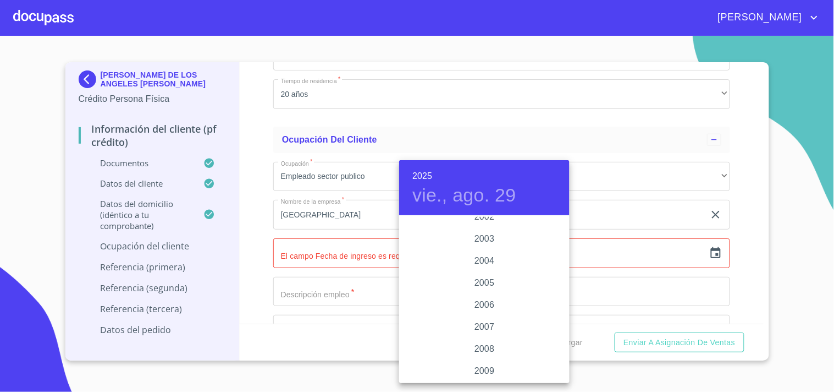
scroll to position [1706, 0]
click at [487, 367] on div "2009" at bounding box center [484, 370] width 170 height 22
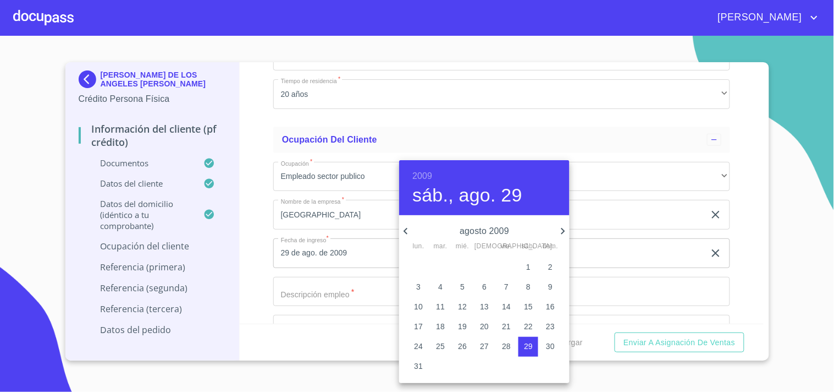
click at [419, 167] on div "2009 sáb., ago. 29" at bounding box center [484, 187] width 170 height 55
click at [428, 173] on h6 "2009" at bounding box center [422, 175] width 20 height 15
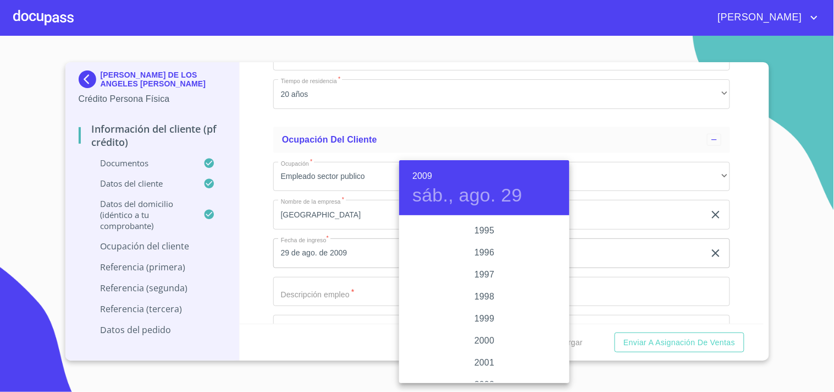
scroll to position [1415, 0]
click at [481, 265] on div "1991" at bounding box center [484, 265] width 170 height 22
type input "29 de ago. de 1991"
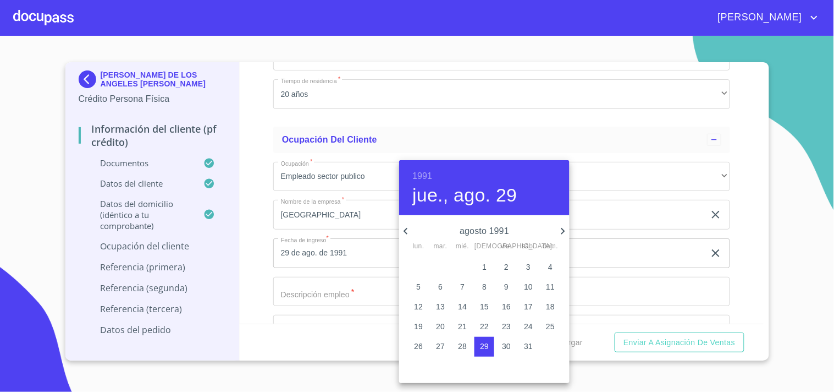
click at [294, 286] on div at bounding box center [417, 196] width 834 height 392
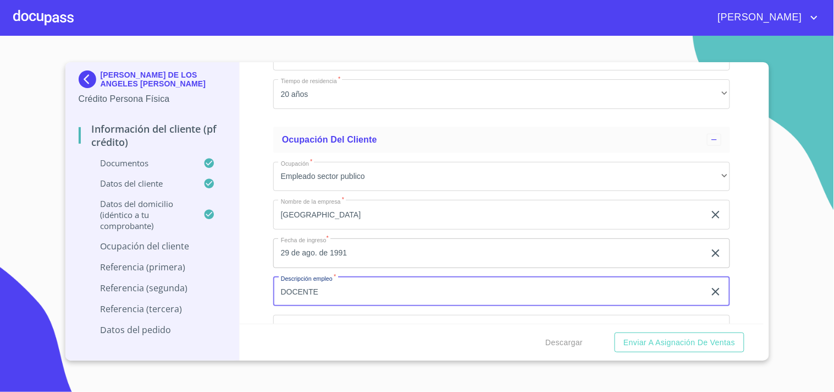
type input "DOCENTE"
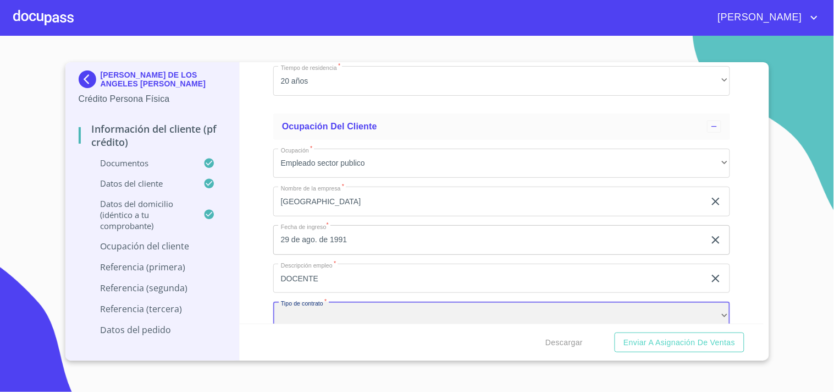
click at [316, 307] on div "​" at bounding box center [501, 316] width 457 height 30
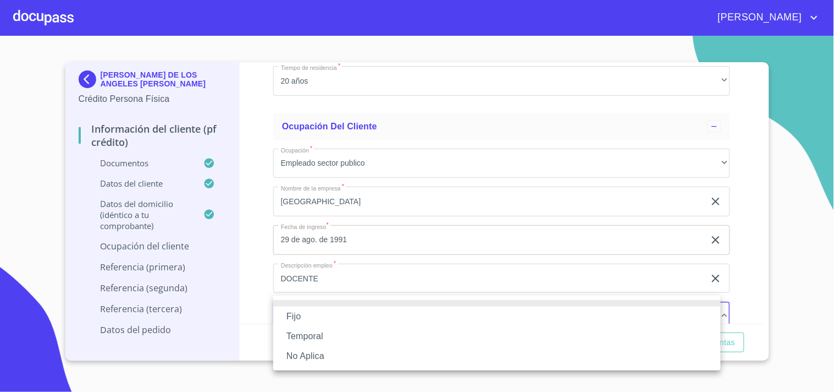
click at [298, 315] on li "Fijo" at bounding box center [497, 316] width 448 height 20
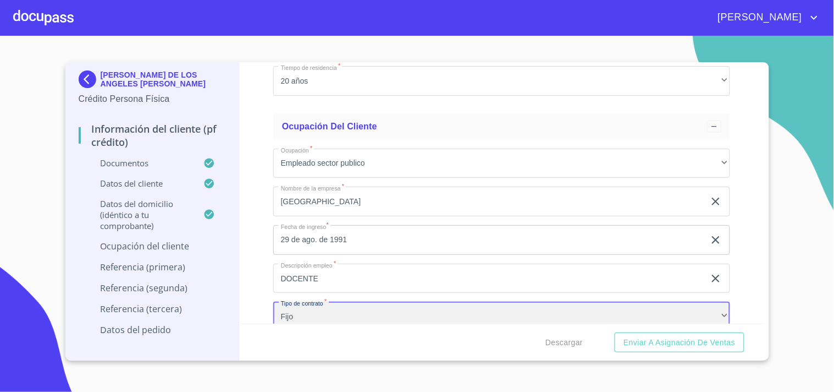
scroll to position [4653, 0]
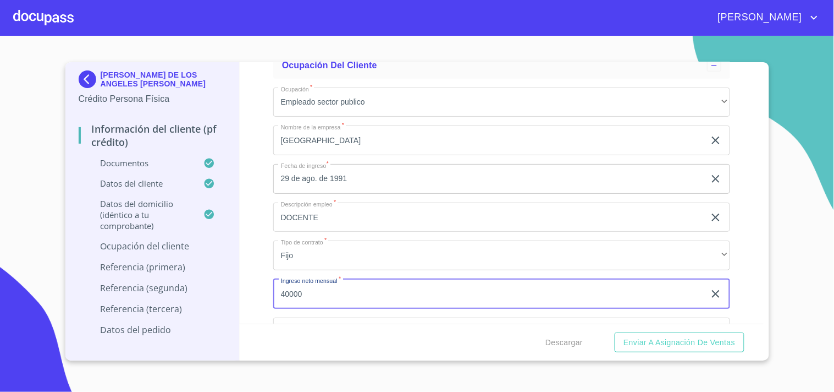
type input "40000"
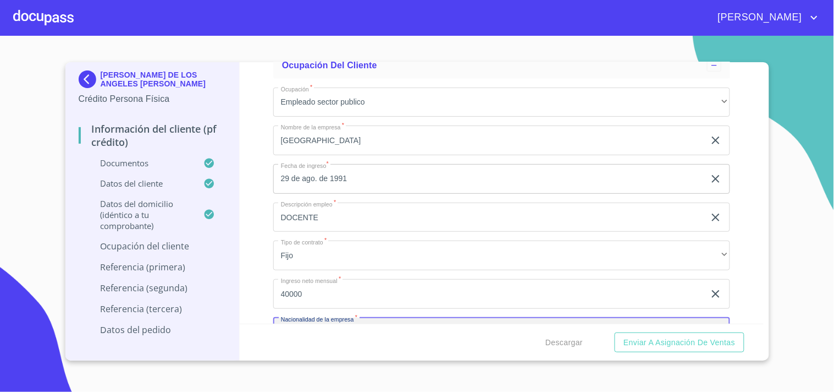
scroll to position [4668, 0]
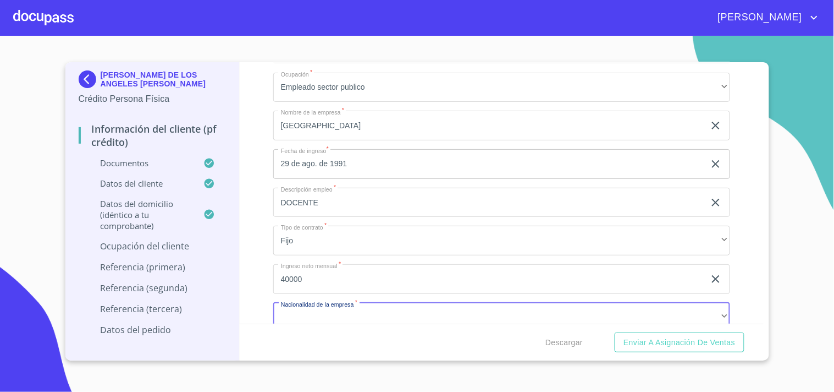
drag, startPoint x: 270, startPoint y: 308, endPoint x: 341, endPoint y: 313, distance: 71.2
click at [271, 308] on div "Información del cliente (PF crédito) Documentos Documento de identificación.   …" at bounding box center [502, 192] width 524 height 261
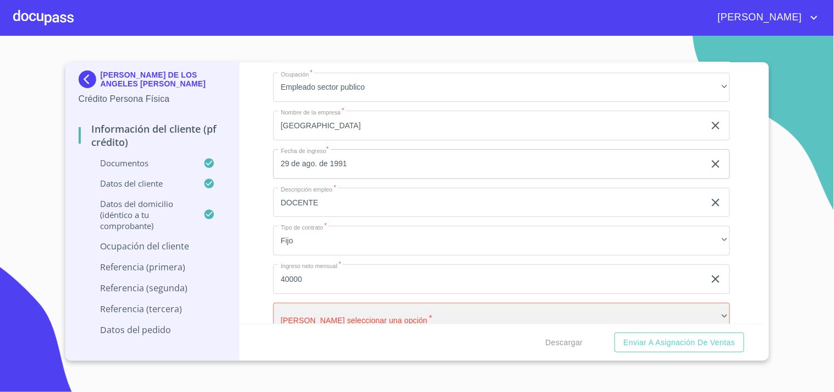
click at [319, 311] on div "​" at bounding box center [501, 317] width 457 height 30
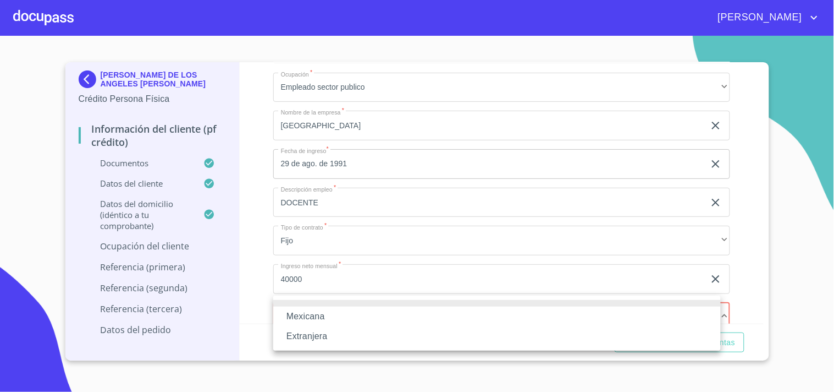
click at [315, 316] on li "Mexicana" at bounding box center [497, 316] width 448 height 20
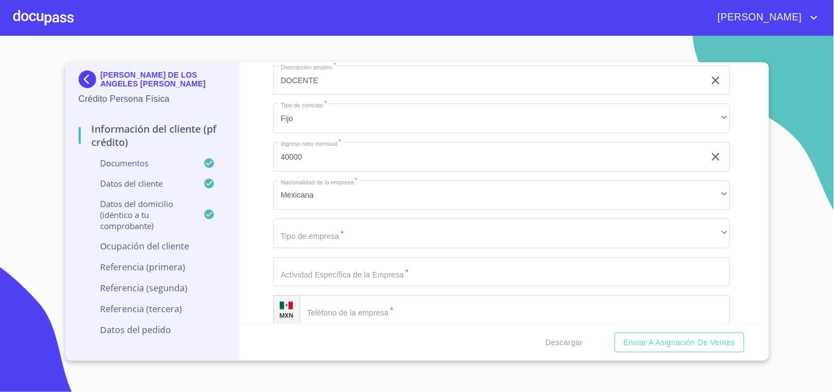
scroll to position [4791, 0]
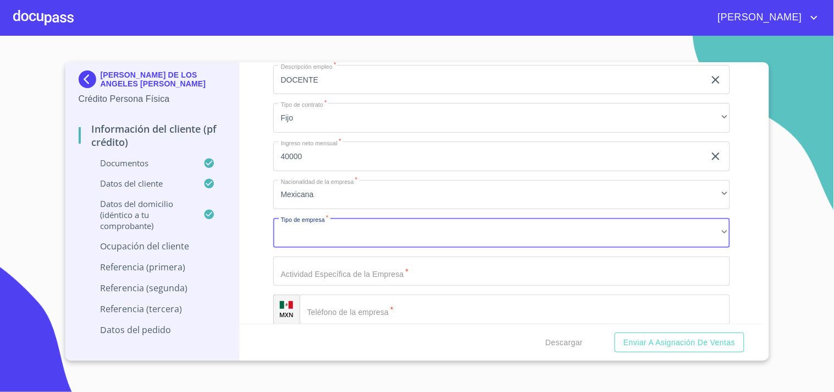
drag, startPoint x: 344, startPoint y: 223, endPoint x: 265, endPoint y: 239, distance: 80.9
click at [250, 206] on div "Información del cliente (PF crédito) Documentos Documento de identificación.   …" at bounding box center [502, 192] width 524 height 261
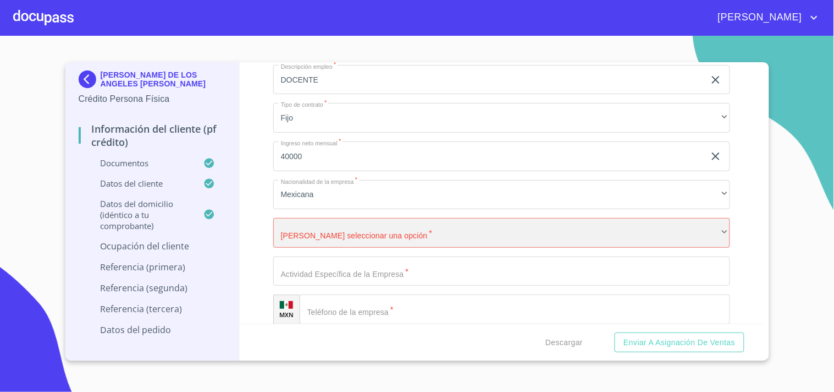
click at [311, 227] on div "​" at bounding box center [501, 233] width 457 height 30
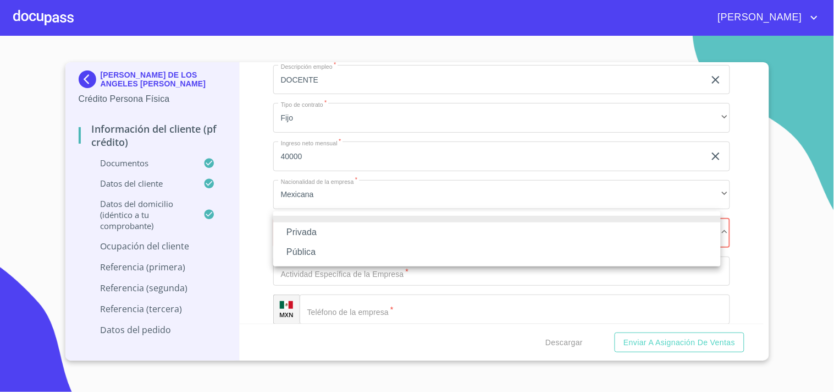
click at [311, 229] on li "Privada" at bounding box center [497, 232] width 448 height 20
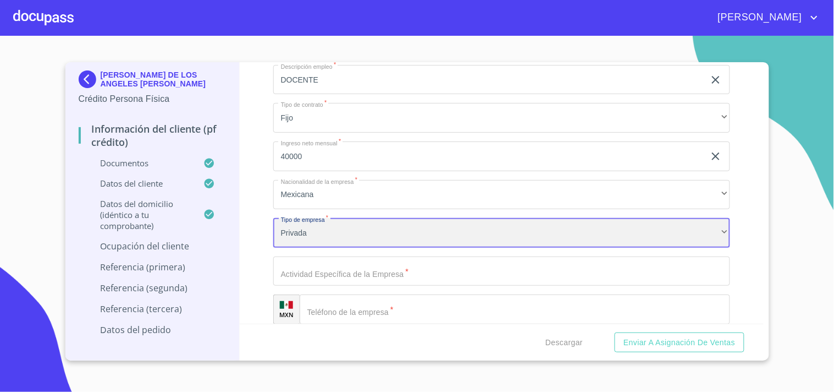
click at [318, 232] on div "Privada" at bounding box center [501, 233] width 457 height 30
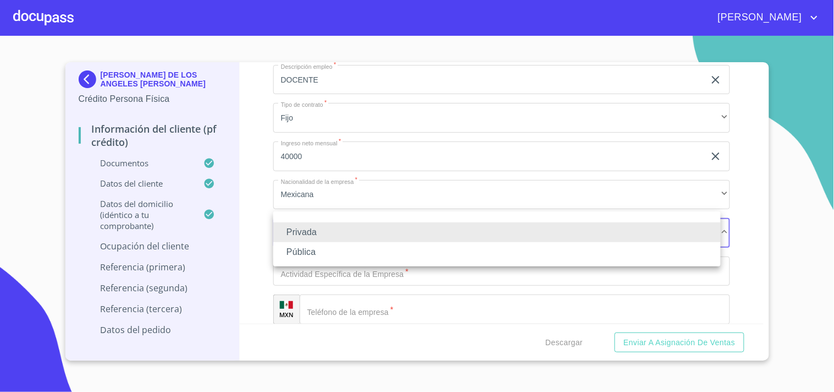
click at [304, 253] on li "Pública" at bounding box center [497, 252] width 448 height 20
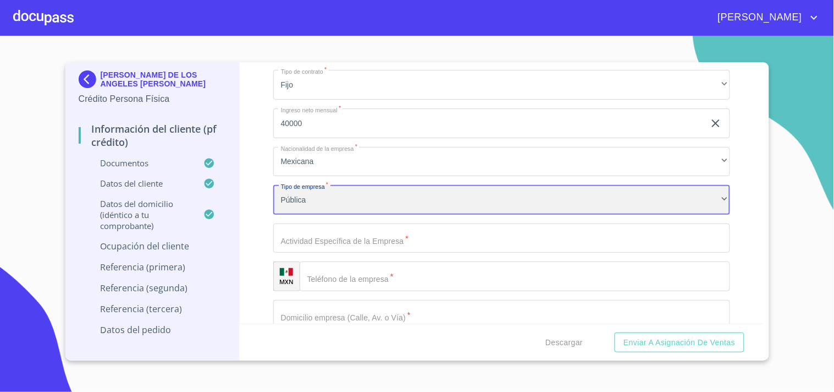
scroll to position [4852, 0]
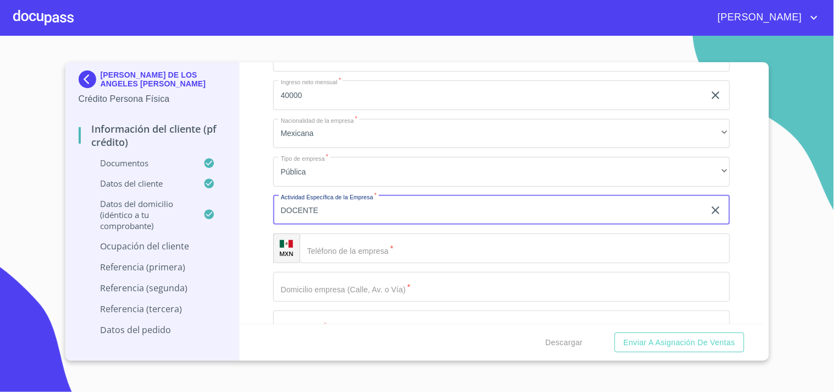
type input "DOCENTE"
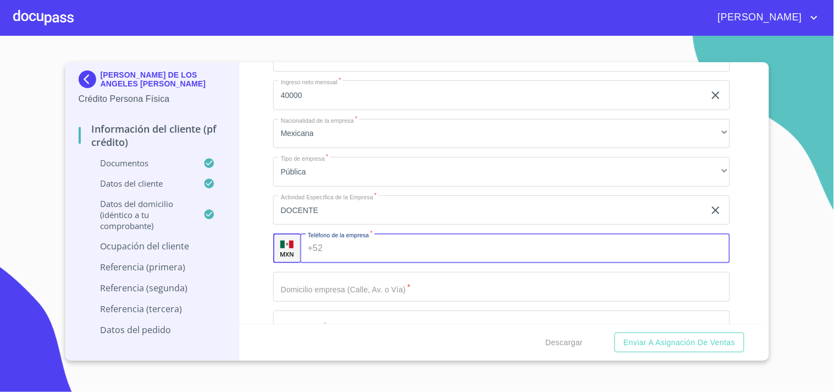
scroll to position [4913, 0]
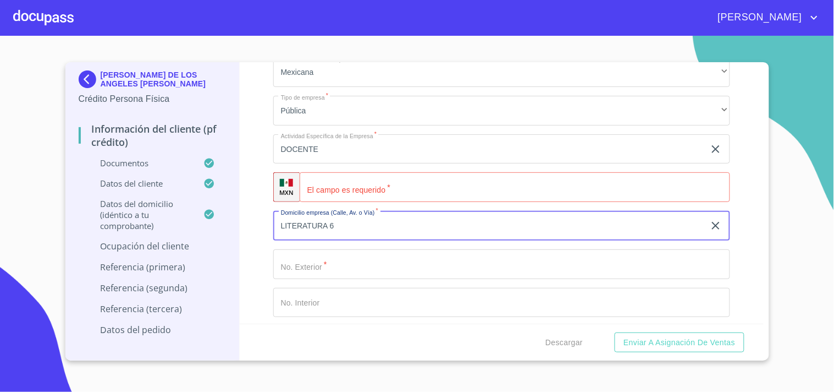
type input "LITERATURA 6"
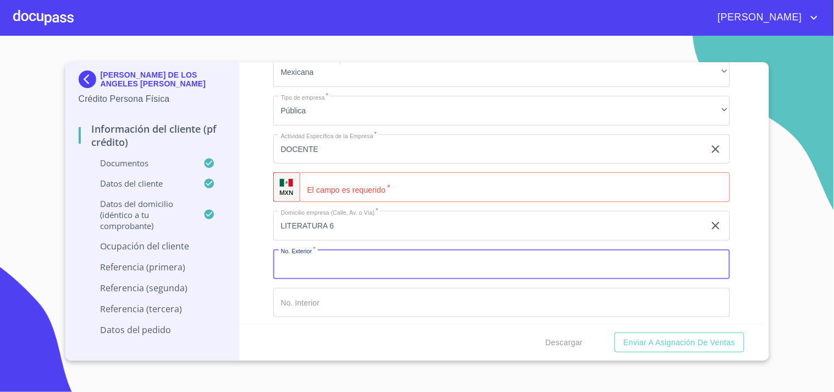
type input "6"
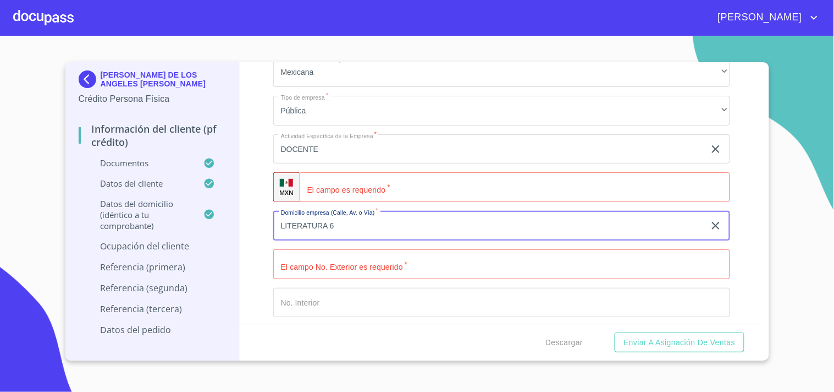
click at [344, 213] on input "LITERATURA 6" at bounding box center [489, 226] width 432 height 30
type input "LITERATURA"
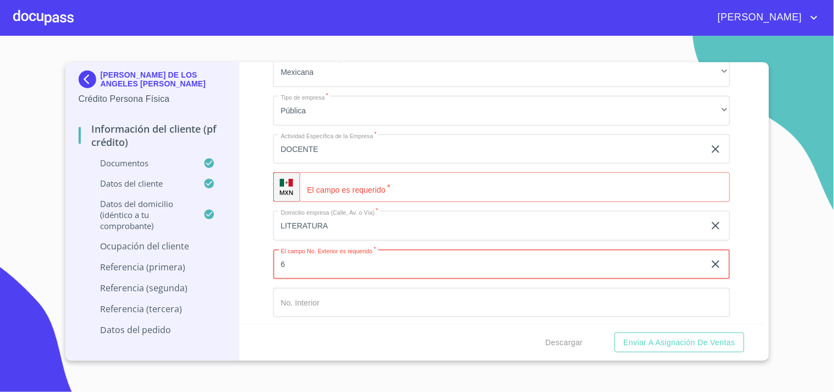
type input "6"
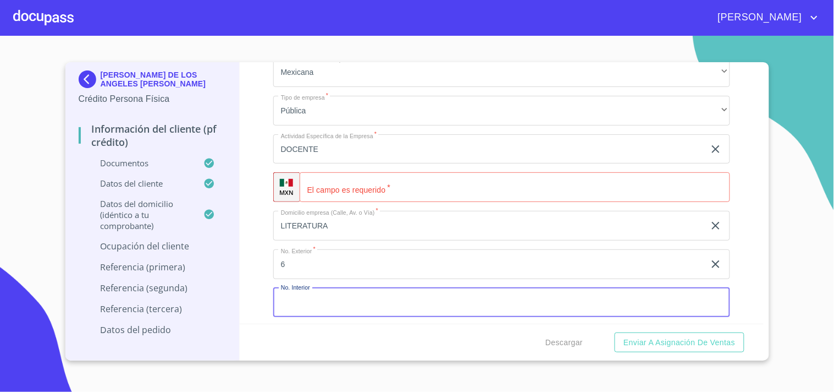
scroll to position [4936, 0]
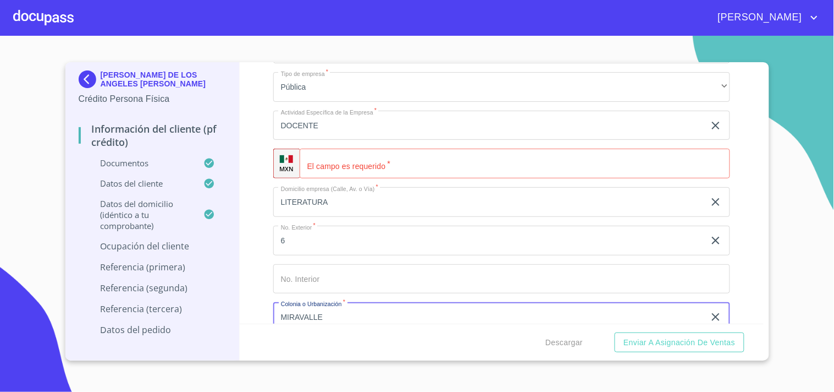
type input "MIRAVALLE"
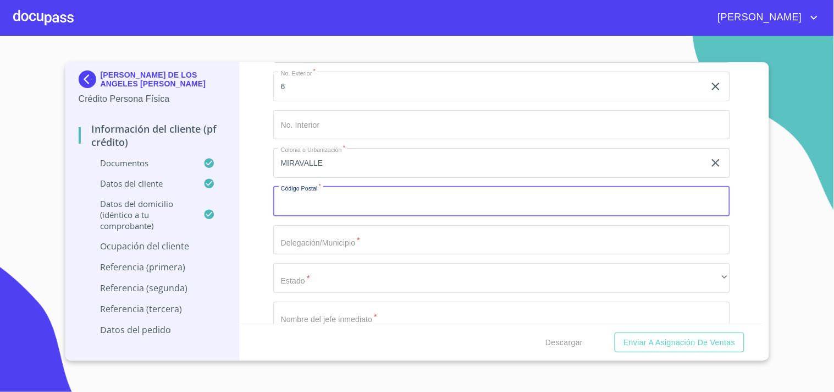
click at [320, 195] on input "Documento de identificación.   *" at bounding box center [501, 201] width 457 height 30
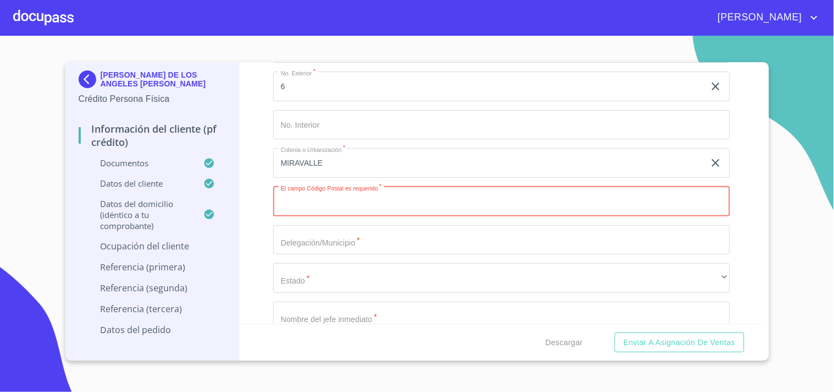
click at [333, 191] on input "Documento de identificación.   *" at bounding box center [501, 201] width 457 height 30
type input "44990"
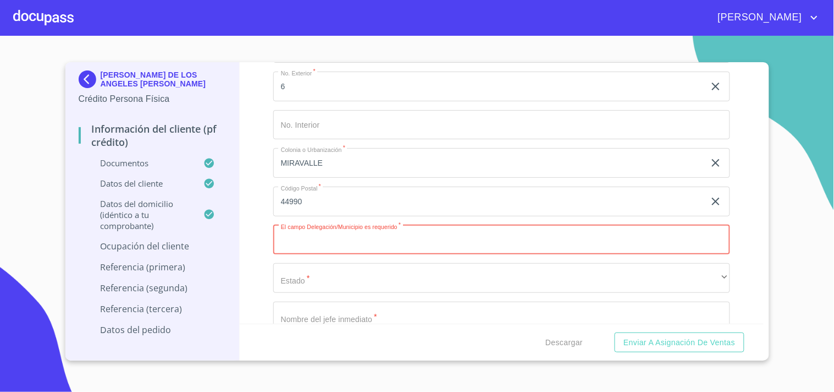
click at [312, 238] on input "Documento de identificación.   *" at bounding box center [501, 240] width 457 height 30
type input "SAN [PERSON_NAME] TLAQUEPAQUE"
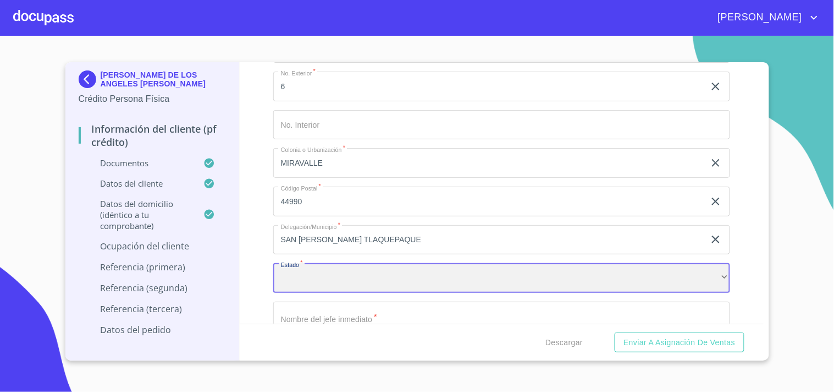
click at [323, 263] on div "​" at bounding box center [501, 278] width 457 height 30
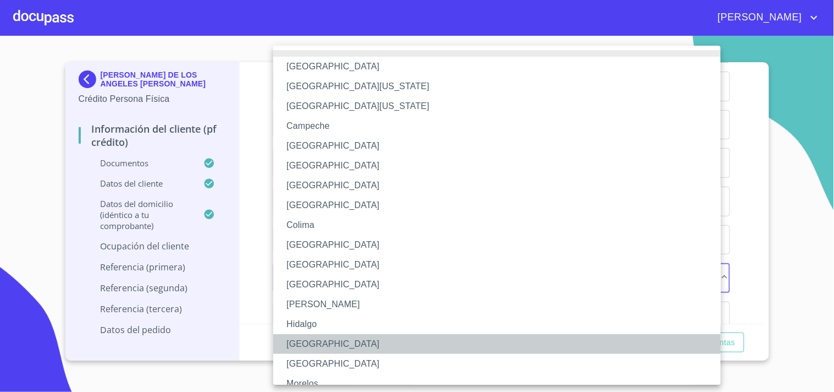
click at [307, 338] on li "[GEOGRAPHIC_DATA]" at bounding box center [501, 344] width 457 height 20
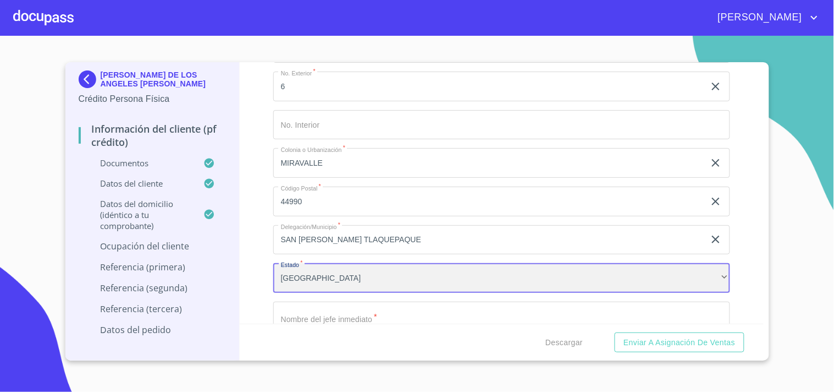
scroll to position [5151, 0]
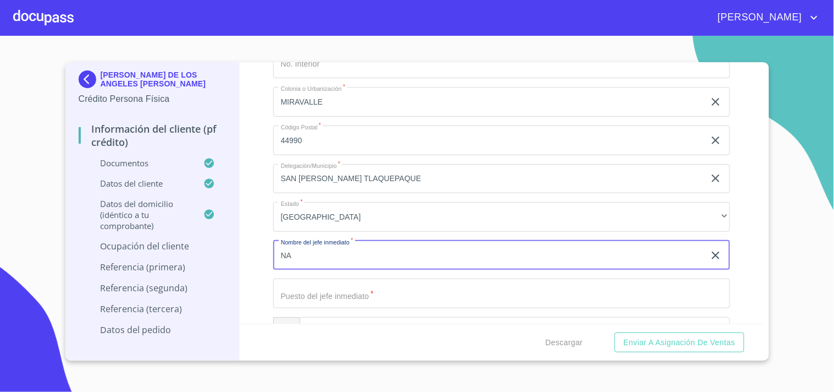
type input "N"
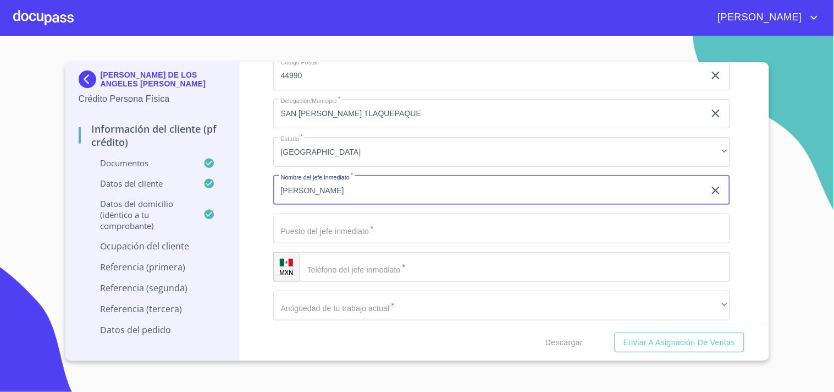
scroll to position [5274, 0]
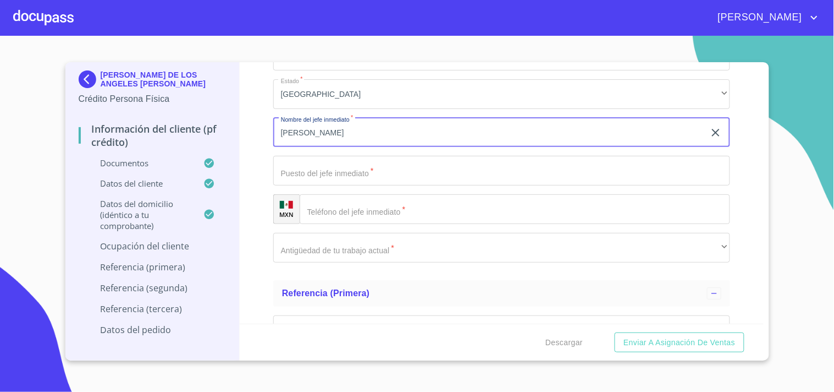
type input "[PERSON_NAME]"
click at [354, 196] on input "Documento de identificación.   *" at bounding box center [515, 209] width 431 height 30
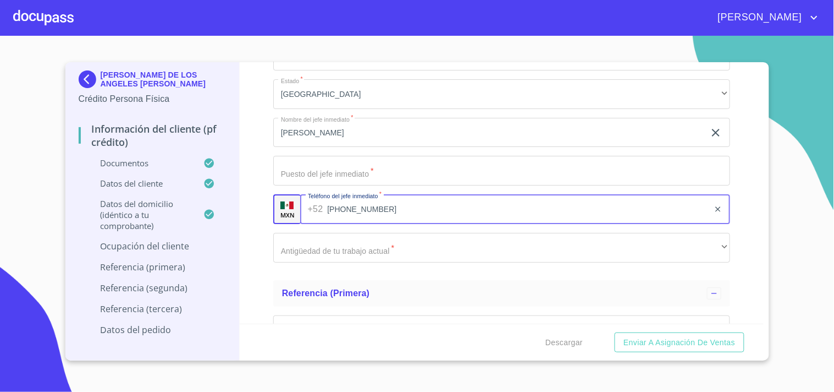
type input "[PHONE_NUMBER]"
drag, startPoint x: 311, startPoint y: 208, endPoint x: 328, endPoint y: 203, distance: 18.1
click at [315, 207] on div "[PHONE_NUMBER] ​" at bounding box center [515, 209] width 430 height 30
click at [327, 204] on div "[PHONE_NUMBER] ​" at bounding box center [515, 209] width 430 height 30
click at [364, 204] on input "[PHONE_NUMBER]" at bounding box center [518, 209] width 382 height 30
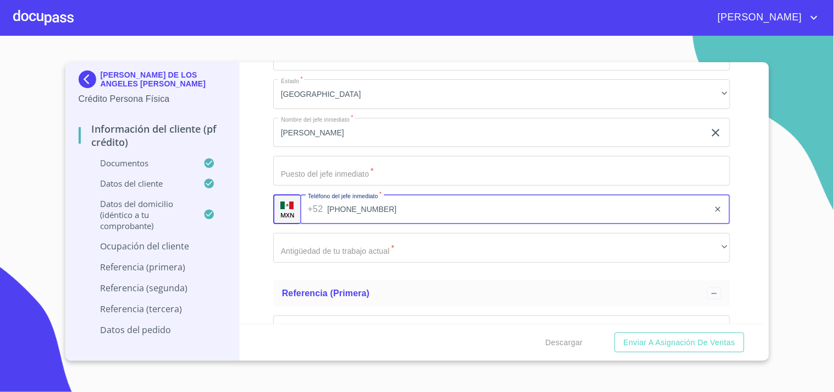
drag, startPoint x: 364, startPoint y: 204, endPoint x: 326, endPoint y: 206, distance: 38.0
click at [327, 206] on input "[PHONE_NUMBER]" at bounding box center [518, 209] width 382 height 30
click at [368, 199] on input "[PHONE_NUMBER]" at bounding box center [518, 209] width 382 height 30
click at [366, 199] on input "[PHONE_NUMBER]" at bounding box center [518, 209] width 382 height 30
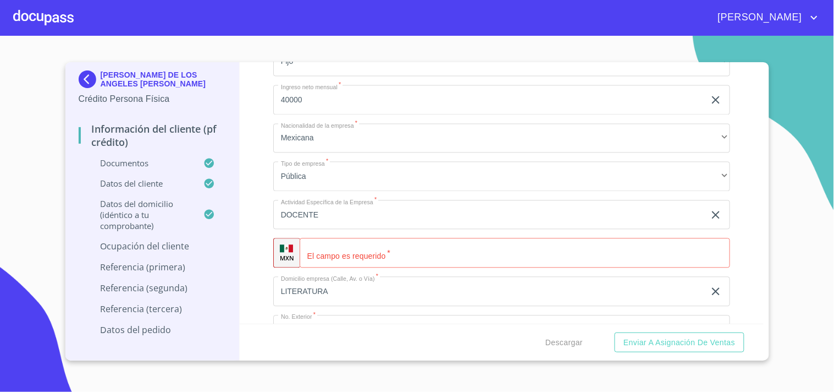
scroll to position [4846, 0]
click at [350, 246] on input "Documento de identificación.   *" at bounding box center [515, 254] width 431 height 30
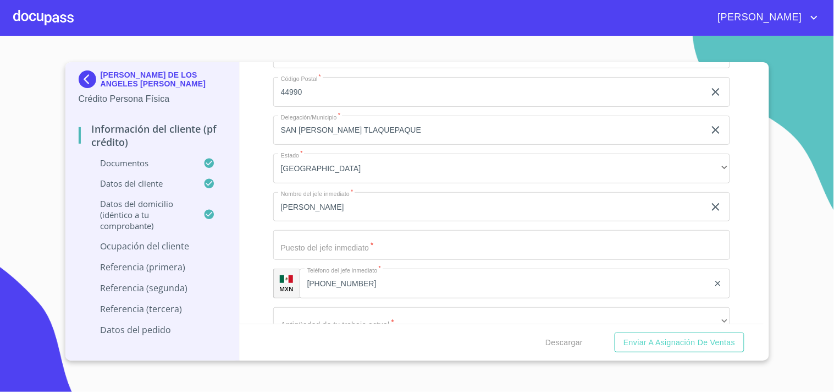
scroll to position [5213, 0]
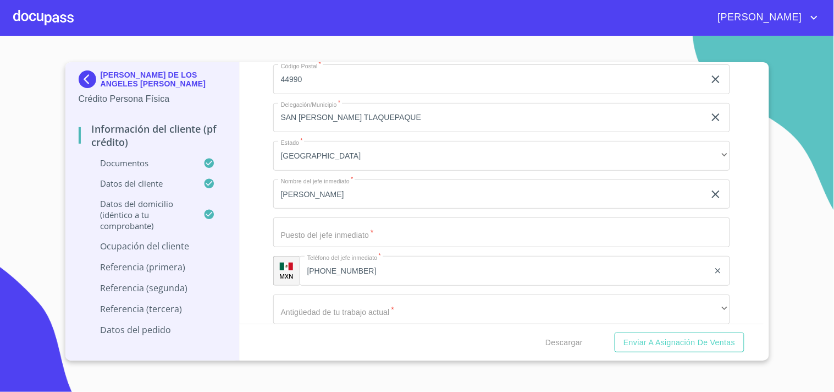
type input "[PHONE_NUMBER]"
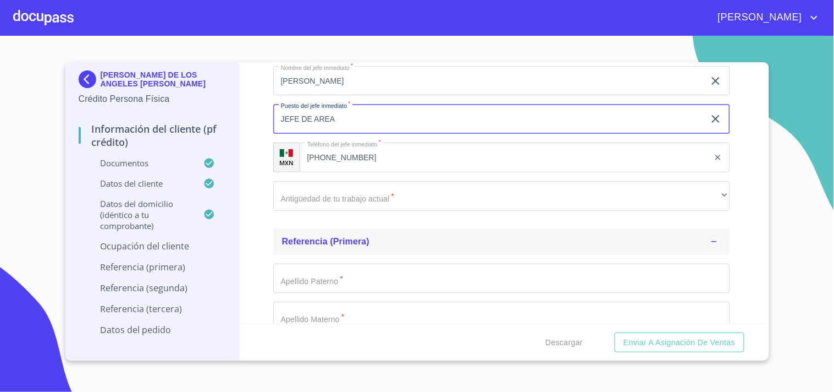
scroll to position [5335, 0]
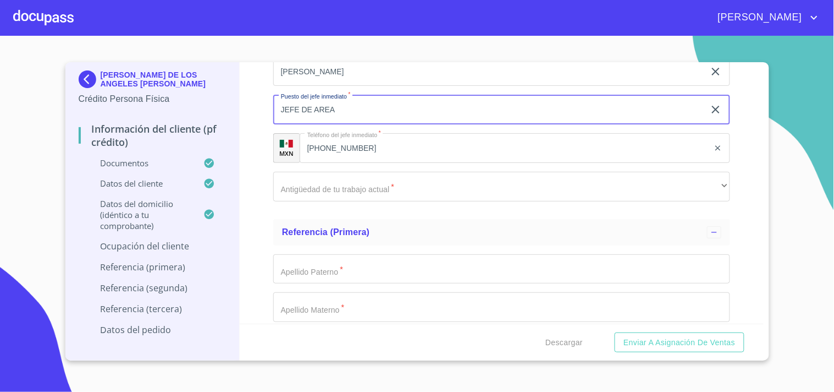
type input "JEFE DE AREA"
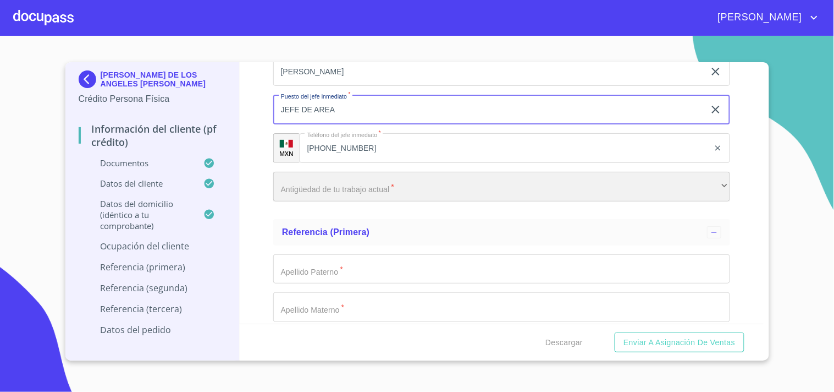
click at [328, 188] on div "​" at bounding box center [501, 187] width 457 height 30
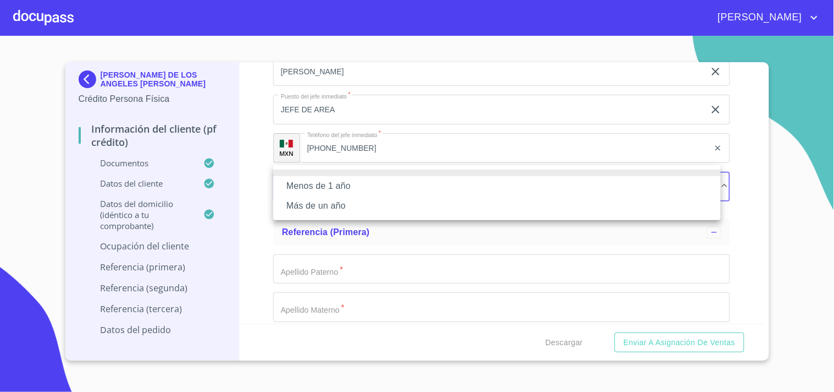
click at [307, 202] on li "Más de un año" at bounding box center [497, 206] width 448 height 20
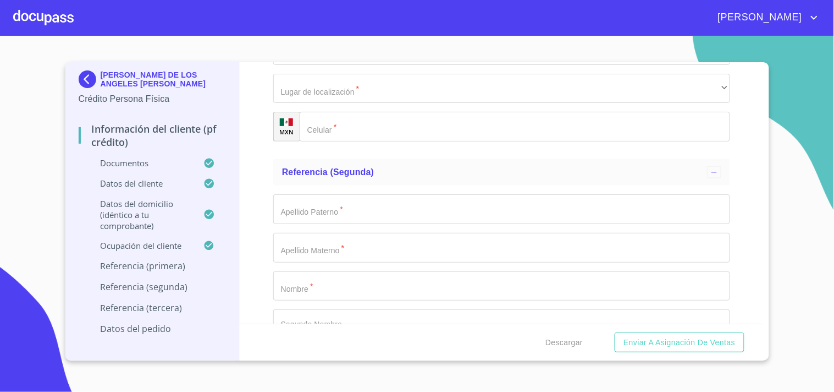
scroll to position [5701, 0]
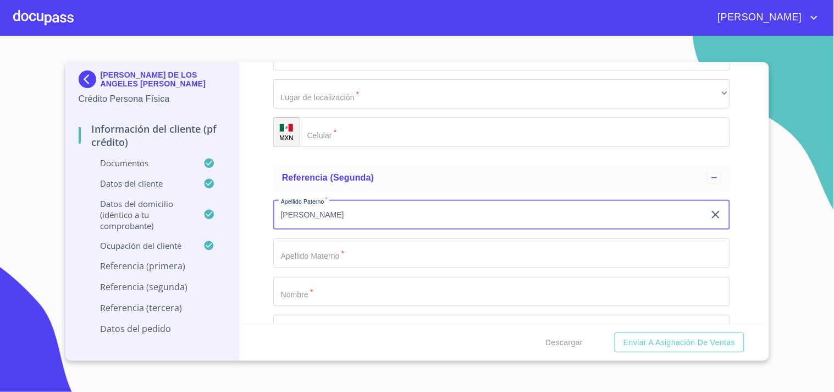
type input "[PERSON_NAME]"
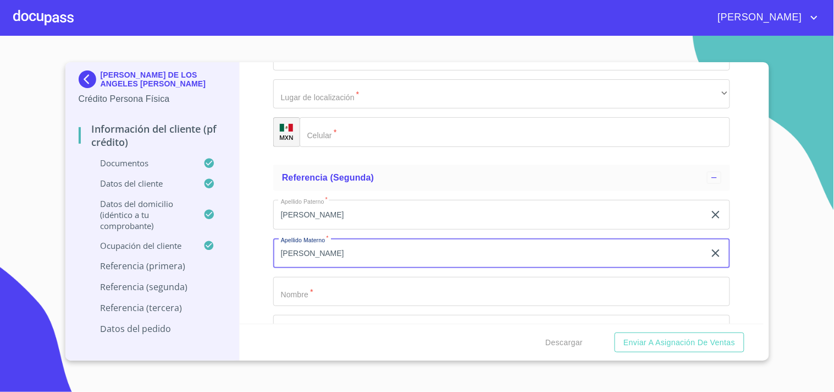
type input "[PERSON_NAME]"
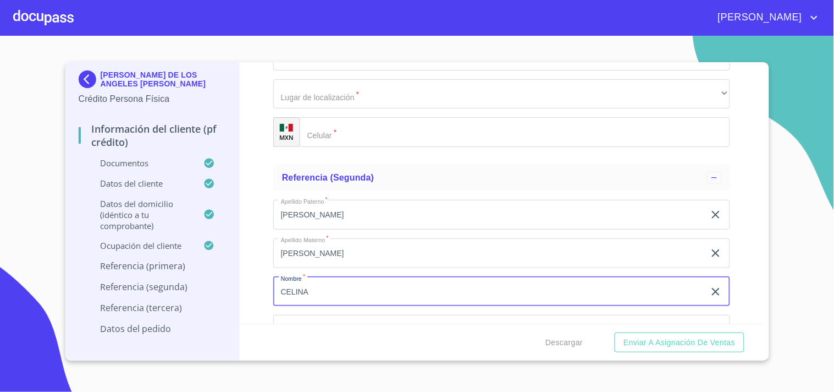
type input "CELINA"
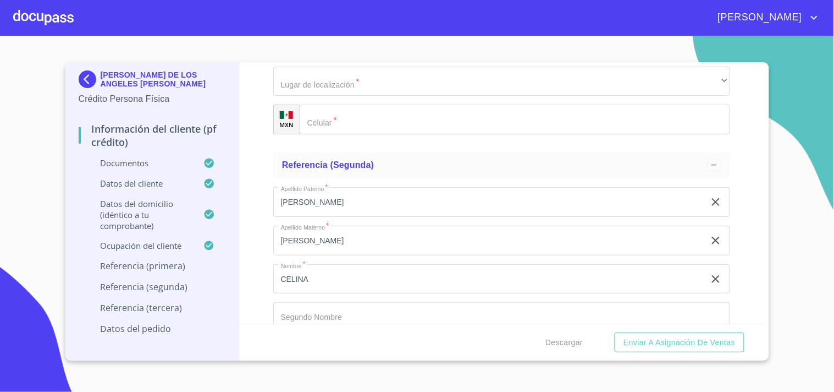
scroll to position [5868, 0]
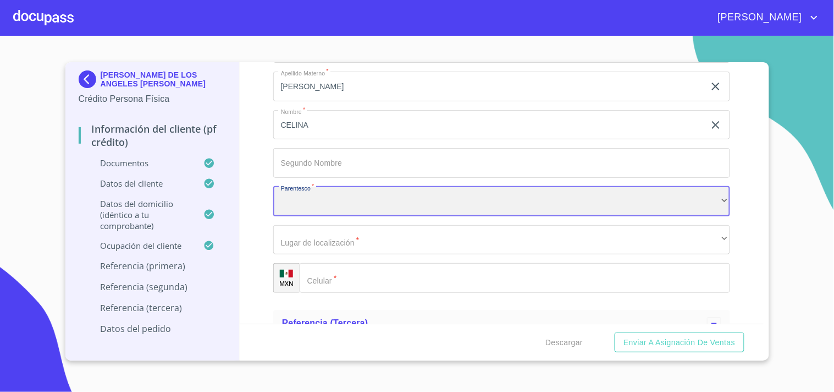
click at [357, 196] on div "​" at bounding box center [501, 201] width 457 height 30
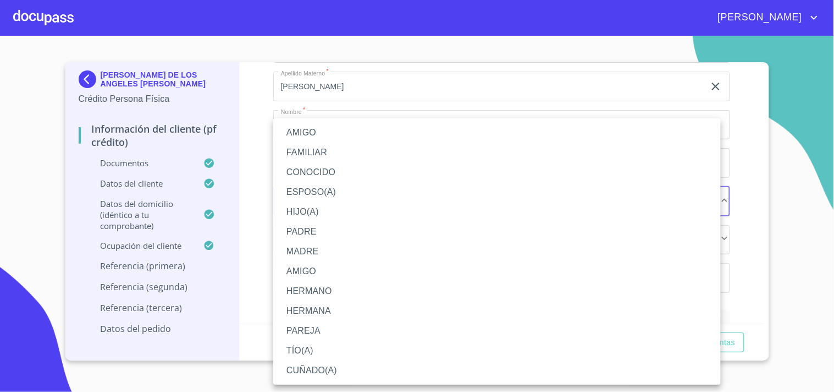
click at [298, 133] on li "AMIGO" at bounding box center [497, 133] width 448 height 20
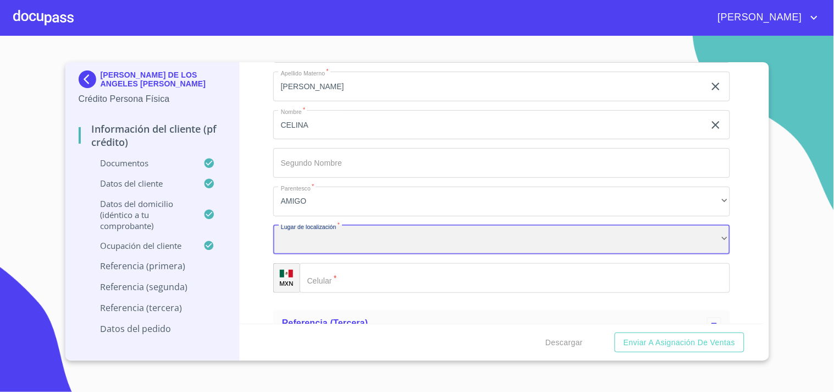
drag, startPoint x: 688, startPoint y: 230, endPoint x: 344, endPoint y: 237, distance: 344.3
click at [344, 237] on div "​" at bounding box center [501, 240] width 457 height 30
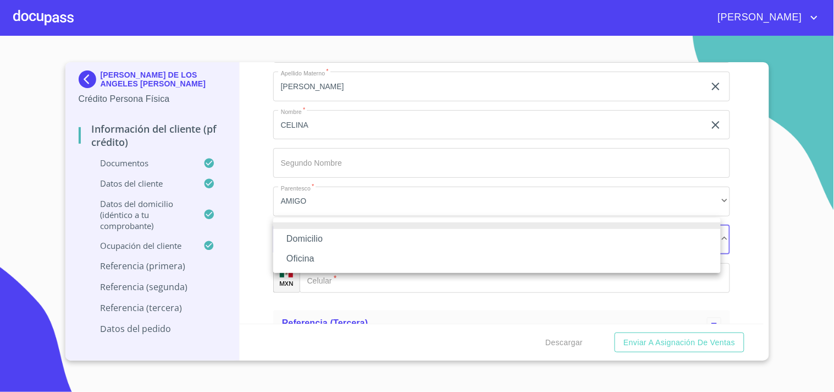
drag, startPoint x: 306, startPoint y: 235, endPoint x: 315, endPoint y: 238, distance: 8.7
click at [315, 238] on li "Domicilio" at bounding box center [497, 239] width 448 height 20
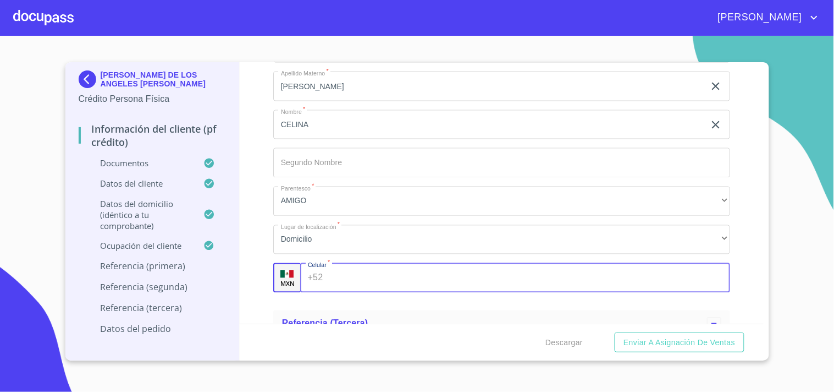
drag, startPoint x: 370, startPoint y: 275, endPoint x: 338, endPoint y: 275, distance: 31.9
click at [338, 275] on input "Documento de identificación.   *" at bounding box center [528, 278] width 403 height 30
type input "[PHONE_NUMBER]"
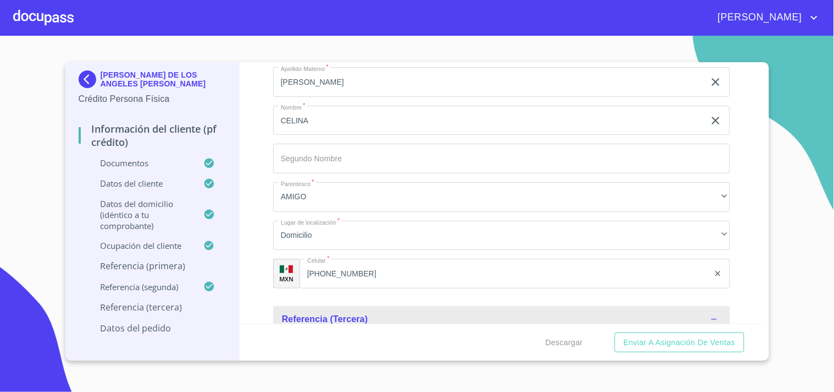
scroll to position [6026, 0]
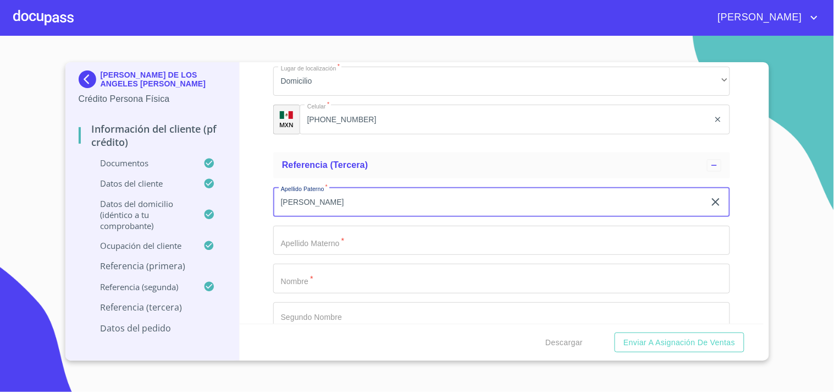
type input "[PERSON_NAME]"
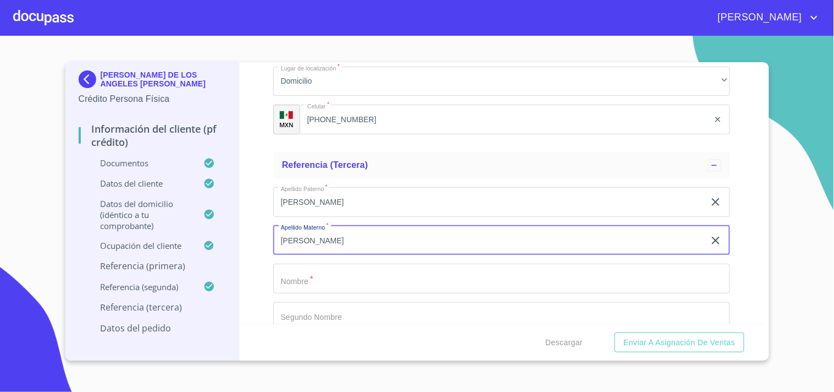
type input "[PERSON_NAME]"
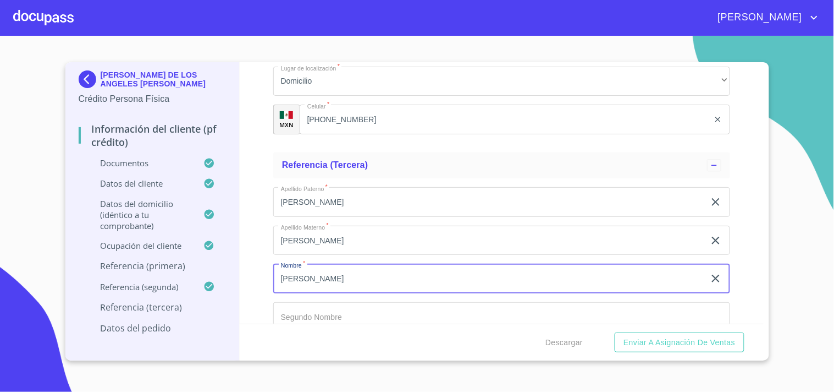
type input "[PERSON_NAME]"
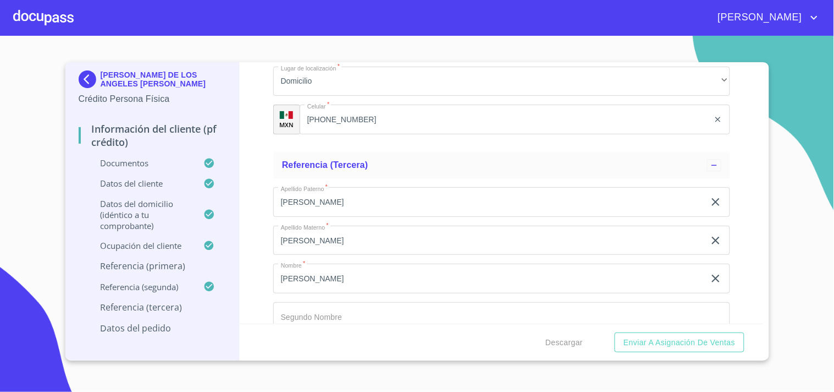
scroll to position [6179, 0]
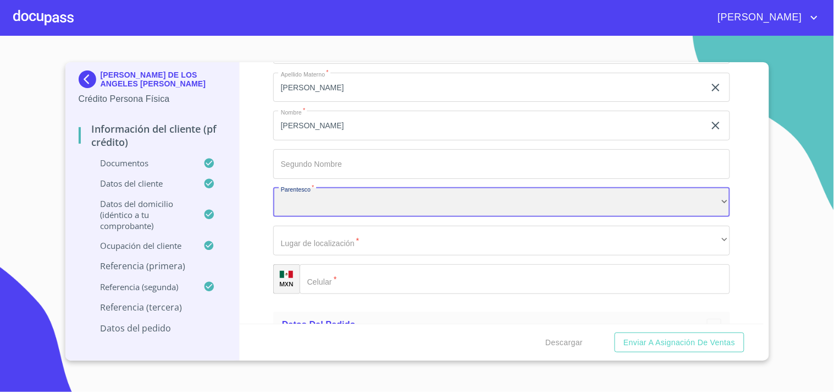
drag, startPoint x: 316, startPoint y: 199, endPoint x: 293, endPoint y: 199, distance: 23.1
click at [293, 199] on div "​" at bounding box center [501, 203] width 457 height 30
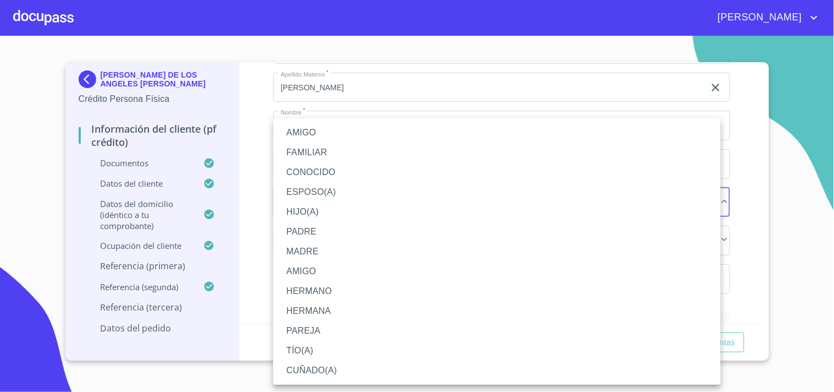
click at [300, 130] on li "AMIGO" at bounding box center [497, 133] width 448 height 20
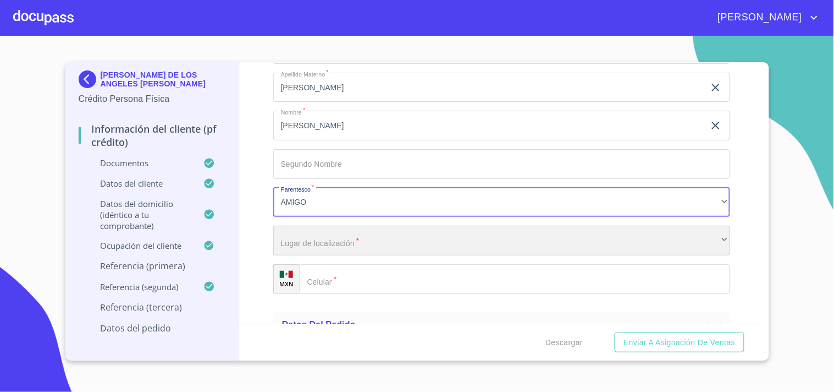
click at [324, 240] on div "​" at bounding box center [501, 240] width 457 height 30
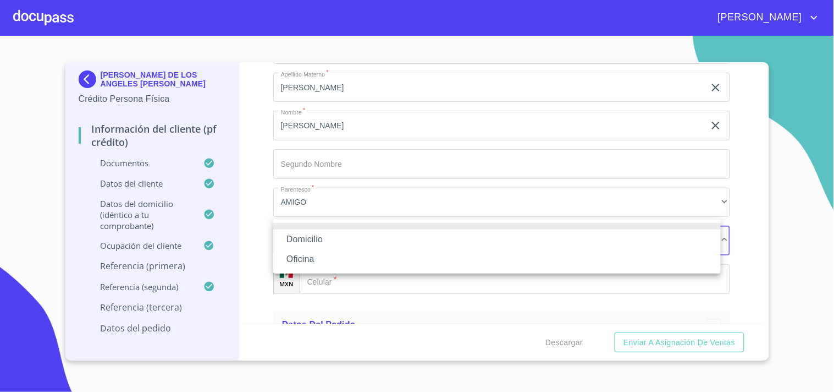
click at [319, 239] on li "Domicilio" at bounding box center [497, 239] width 448 height 20
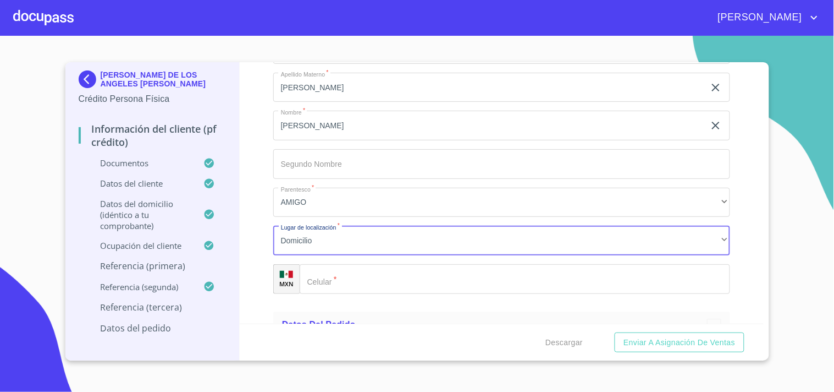
click at [344, 266] on input "Documento de identificación.   *" at bounding box center [515, 279] width 431 height 30
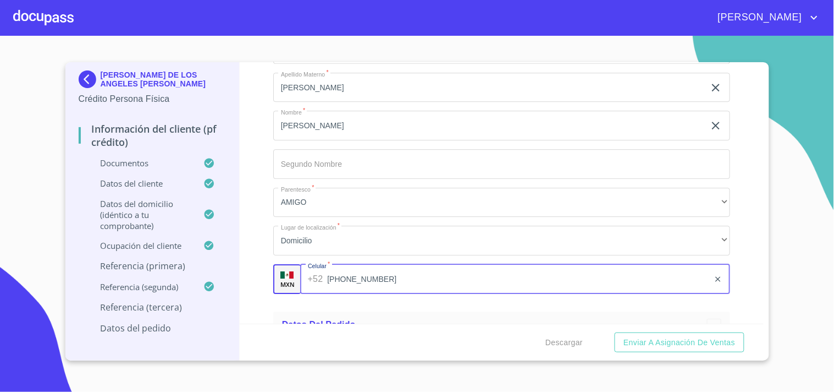
type input "[PHONE_NUMBER]"
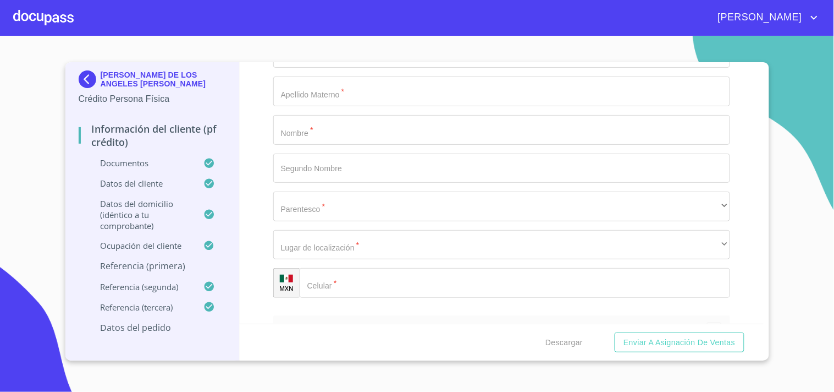
scroll to position [5484, 0]
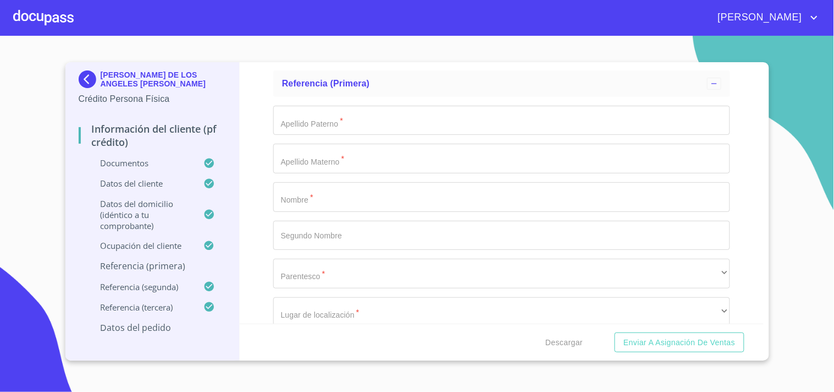
click at [311, 126] on div "Apellido [PERSON_NAME]   * ​ Apellido Materno   * ​ Nombre   * ​ Segundo Nombre…" at bounding box center [501, 235] width 457 height 277
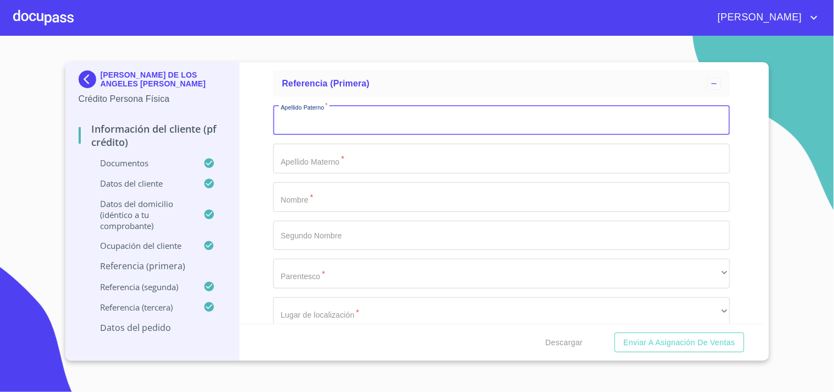
click at [308, 119] on input "Documento de identificación.   *" at bounding box center [501, 121] width 457 height 30
type input "[PERSON_NAME]"
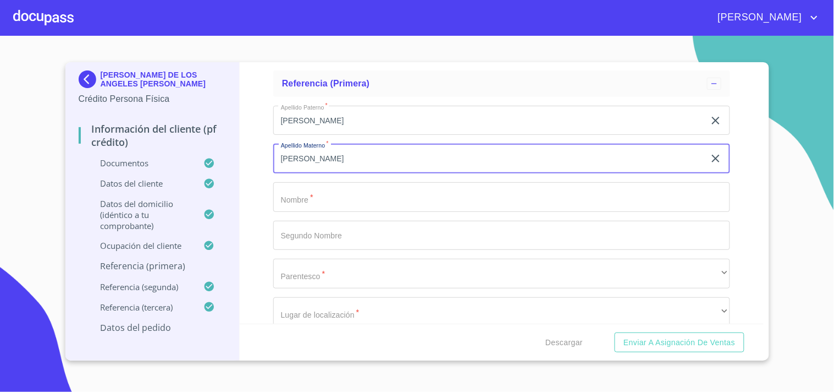
type input "[PERSON_NAME]"
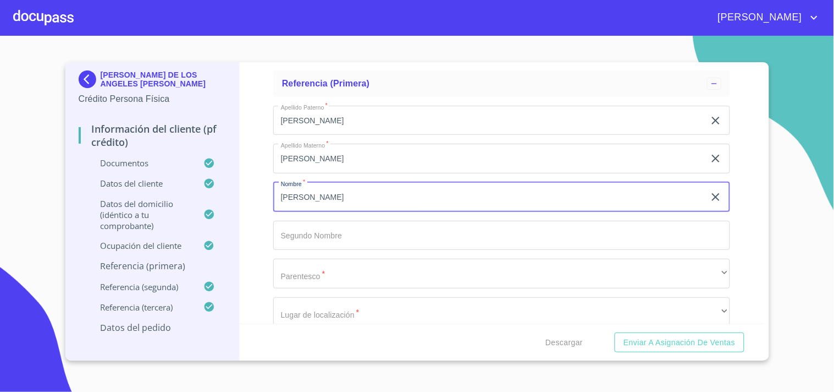
type input "[PERSON_NAME]"
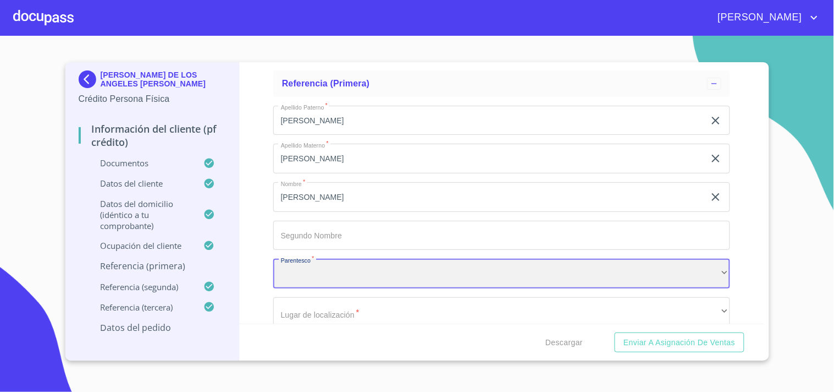
click at [318, 271] on div "​" at bounding box center [501, 273] width 457 height 30
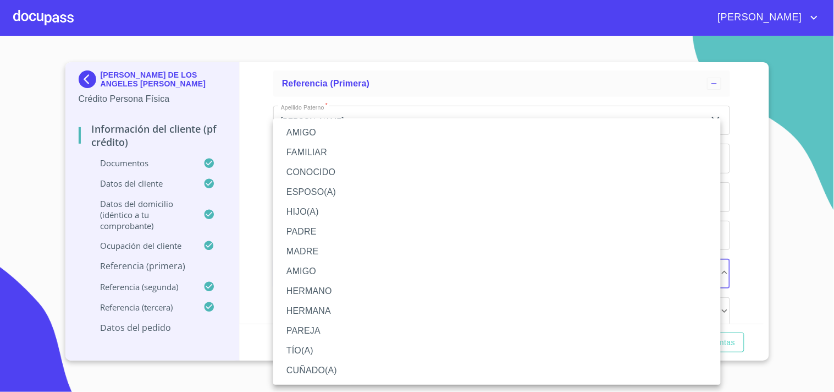
click at [316, 288] on li "HERMANO" at bounding box center [497, 291] width 448 height 20
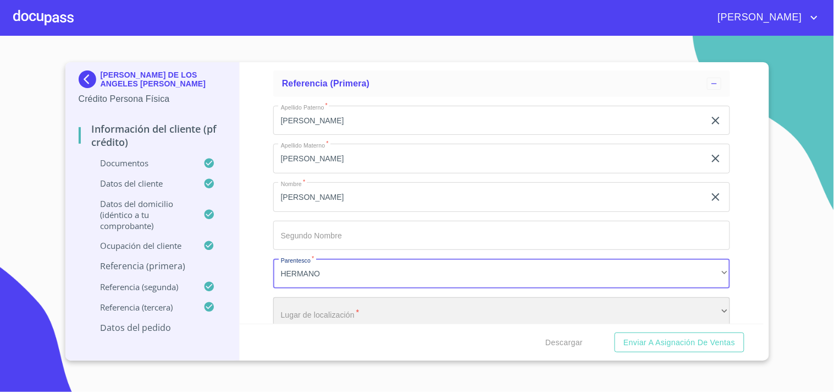
click at [316, 307] on div "​" at bounding box center [501, 312] width 457 height 30
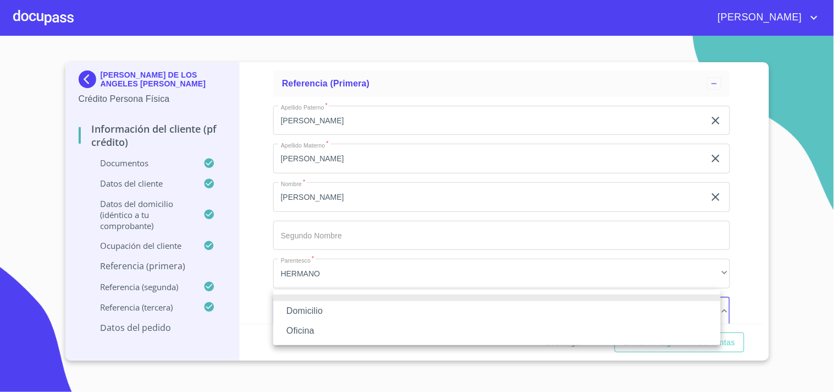
click at [316, 308] on li "Domicilio" at bounding box center [497, 311] width 448 height 20
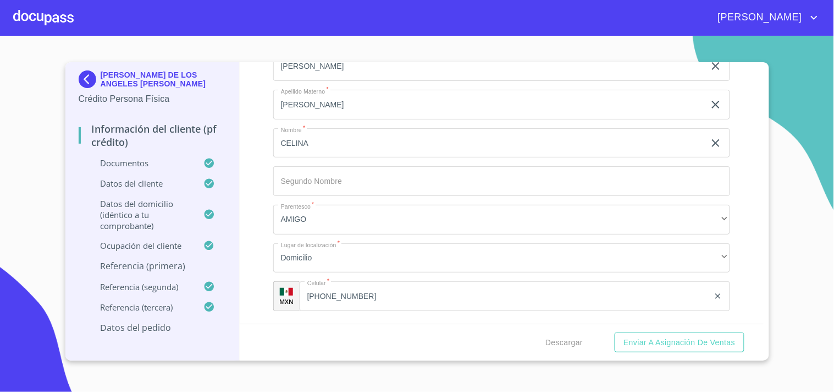
scroll to position [5911, 0]
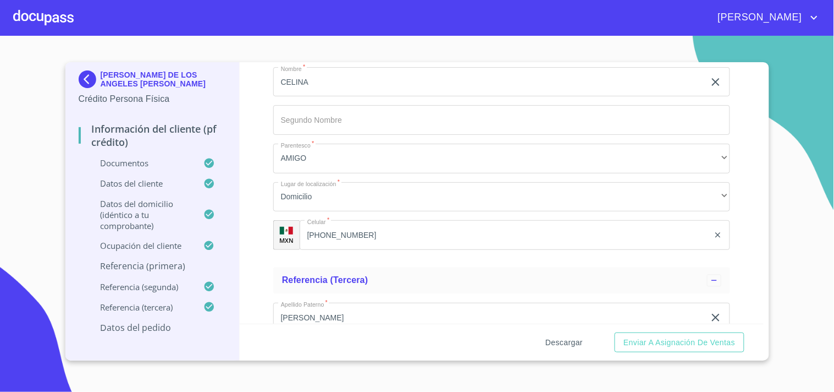
click at [560, 339] on span "Descargar" at bounding box center [564, 342] width 37 height 14
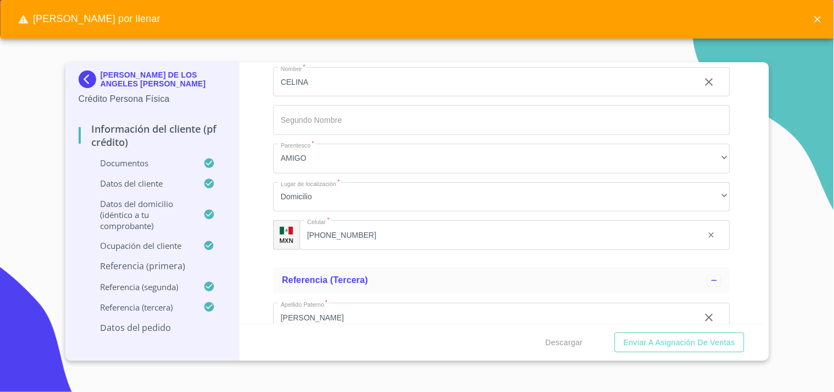
click at [818, 21] on icon "close" at bounding box center [817, 19] width 11 height 11
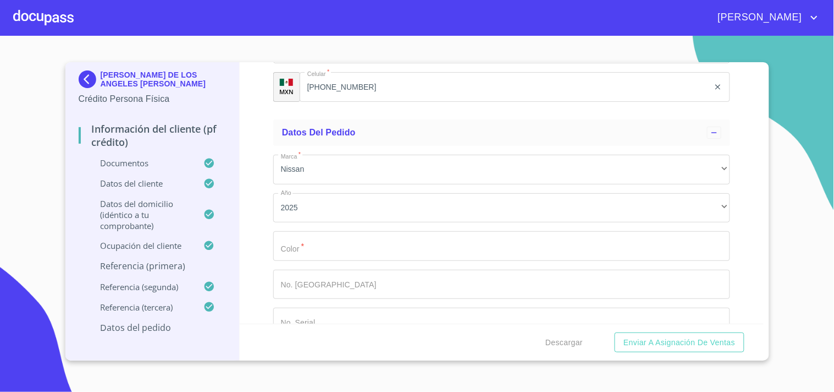
scroll to position [6389, 0]
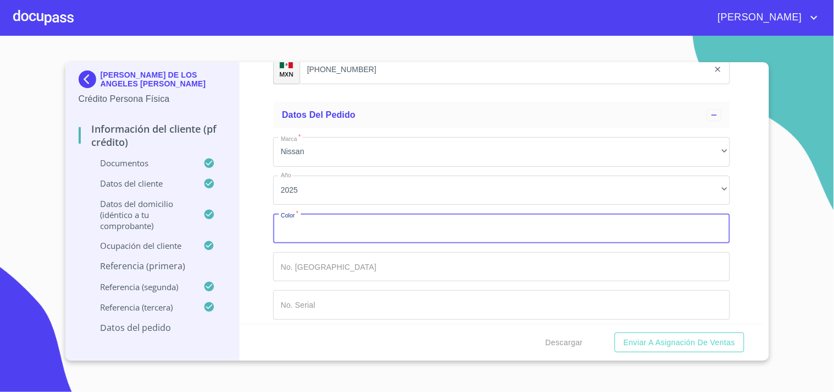
click at [333, 218] on input "Documento de identificación.   *" at bounding box center [501, 228] width 457 height 30
type input "GRIS"
click at [569, 347] on span "Descargar" at bounding box center [564, 342] width 37 height 14
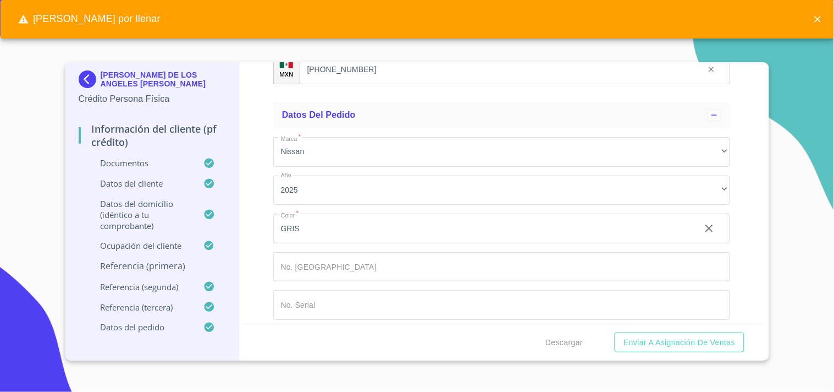
click at [821, 7] on button "close" at bounding box center [818, 19] width 24 height 24
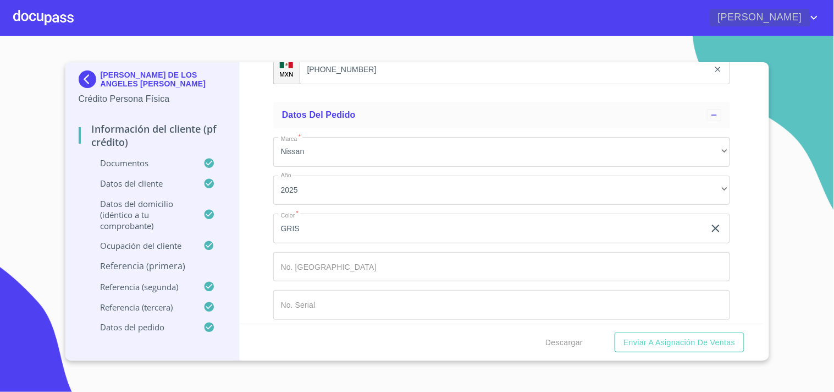
click at [817, 20] on icon "account of current user" at bounding box center [814, 17] width 13 height 13
click at [811, 78] on div at bounding box center [417, 196] width 834 height 392
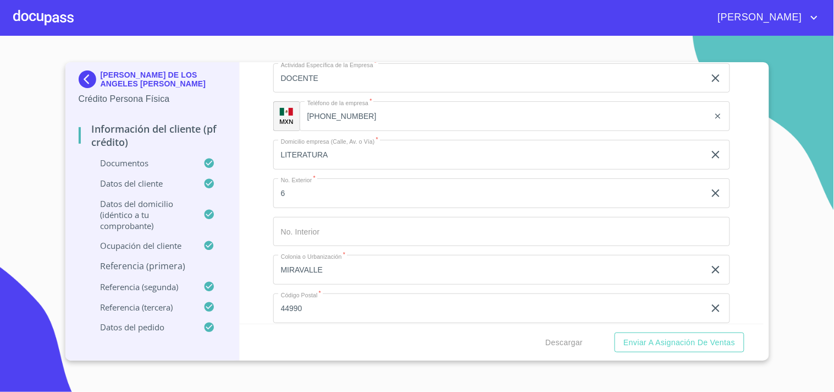
scroll to position [4800, 0]
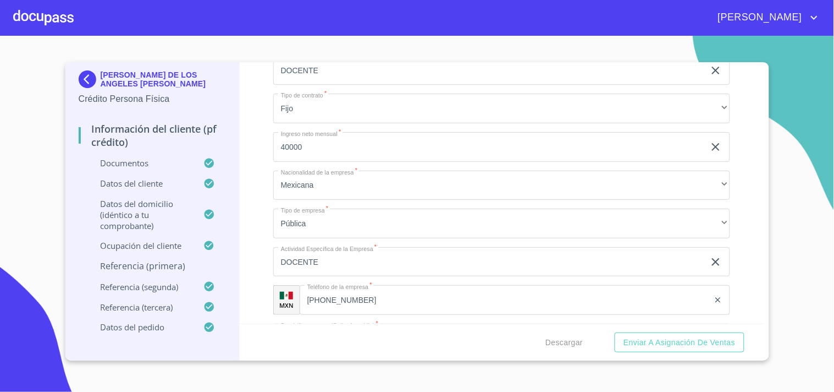
click at [736, 171] on div "Información del cliente (PF crédito) Documentos Documento de identificación.   …" at bounding box center [502, 192] width 524 height 261
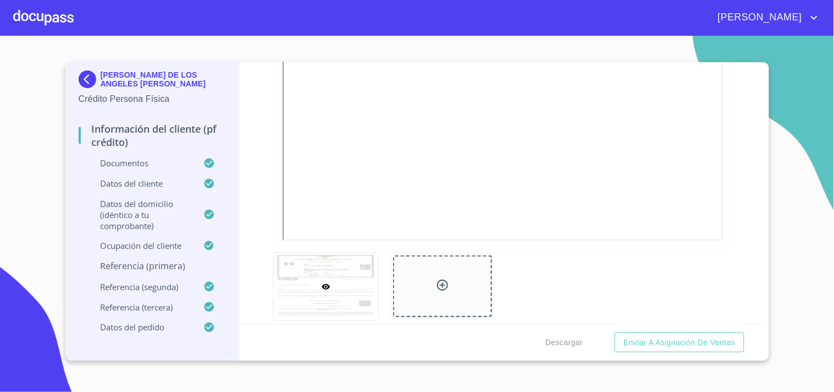
scroll to position [2627, 0]
click at [566, 344] on span "Descargar" at bounding box center [564, 342] width 37 height 14
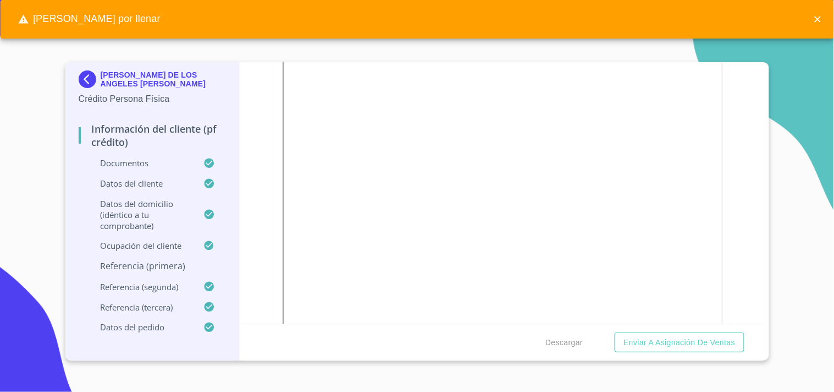
click at [821, 20] on icon "close" at bounding box center [817, 19] width 11 height 11
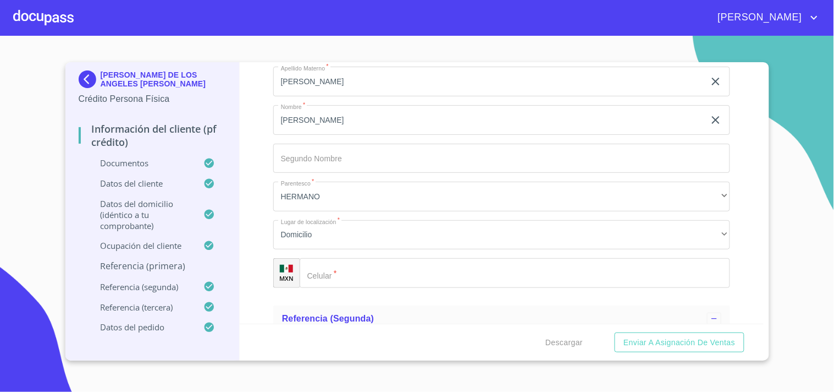
scroll to position [5622, 0]
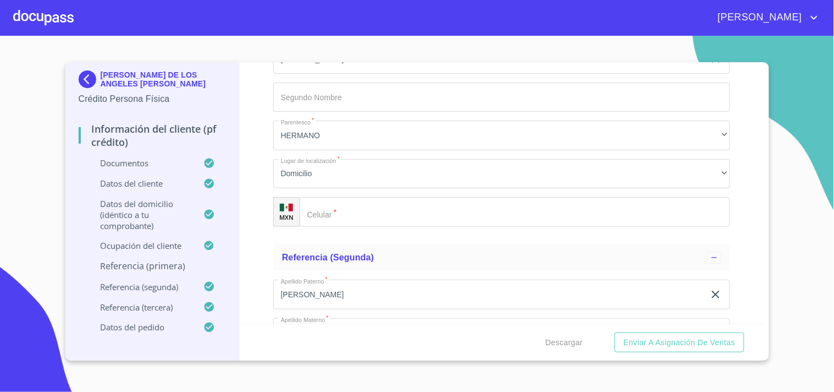
click at [353, 207] on input "Documento de identificación.   *" at bounding box center [515, 212] width 431 height 30
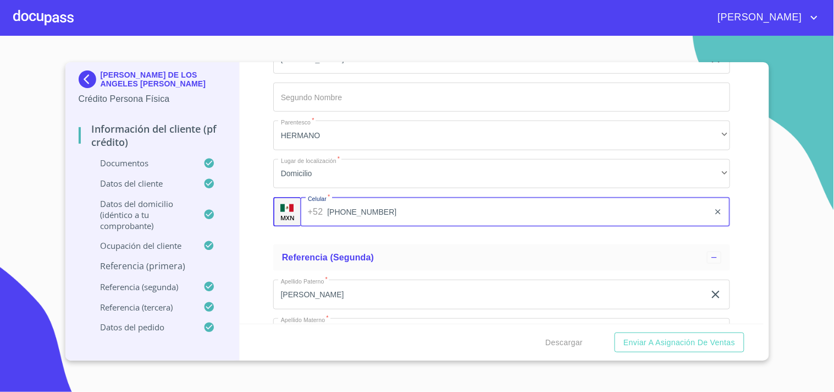
type input "[PHONE_NUMBER]"
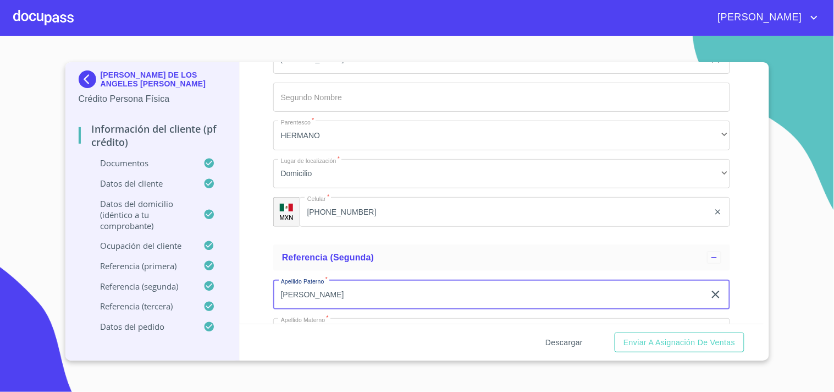
click at [562, 338] on span "Descargar" at bounding box center [564, 342] width 37 height 14
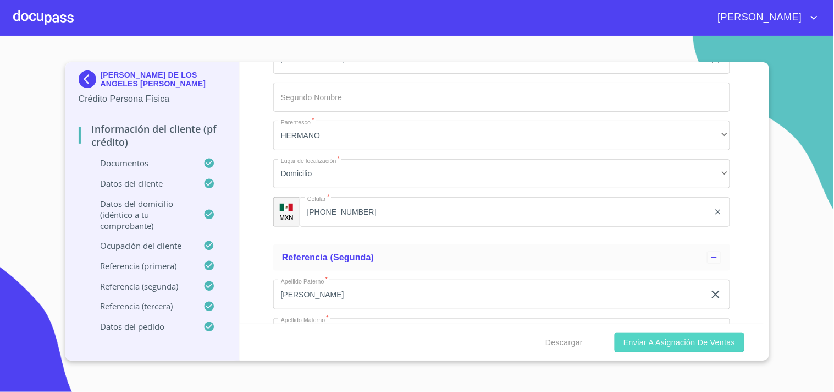
click at [657, 342] on span "Enviar a Asignación de Ventas" at bounding box center [680, 342] width 112 height 14
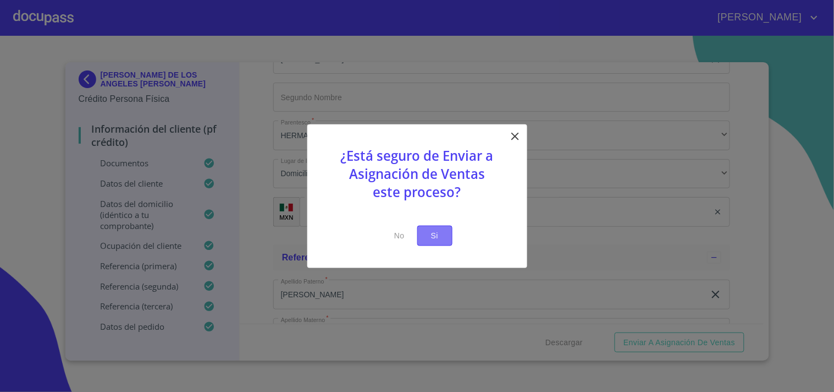
click at [429, 235] on span "Si" at bounding box center [435, 236] width 18 height 14
